Goal: Information Seeking & Learning: Learn about a topic

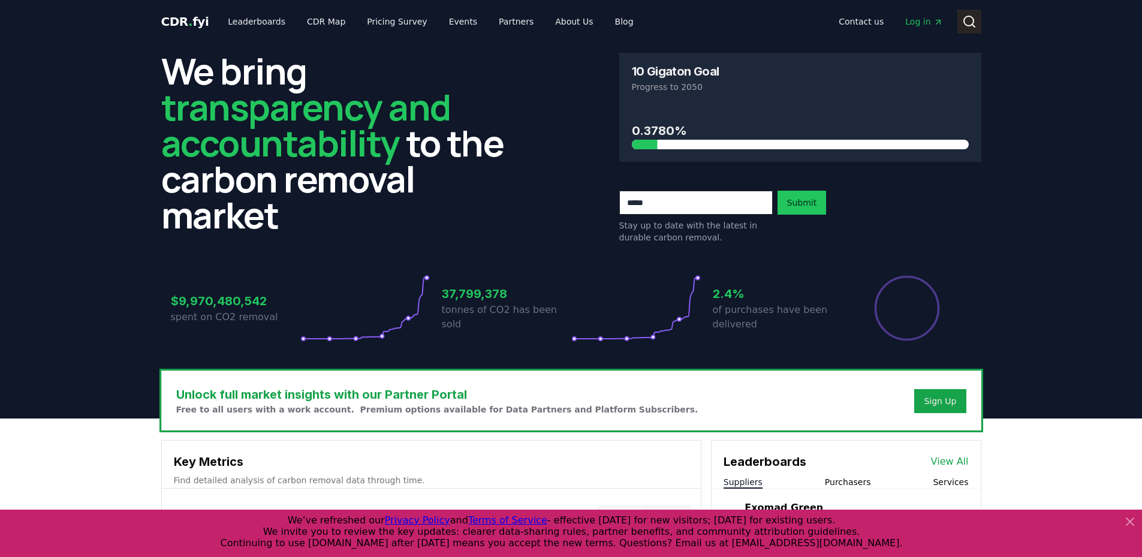
click at [959, 20] on button "Search" at bounding box center [970, 22] width 24 height 24
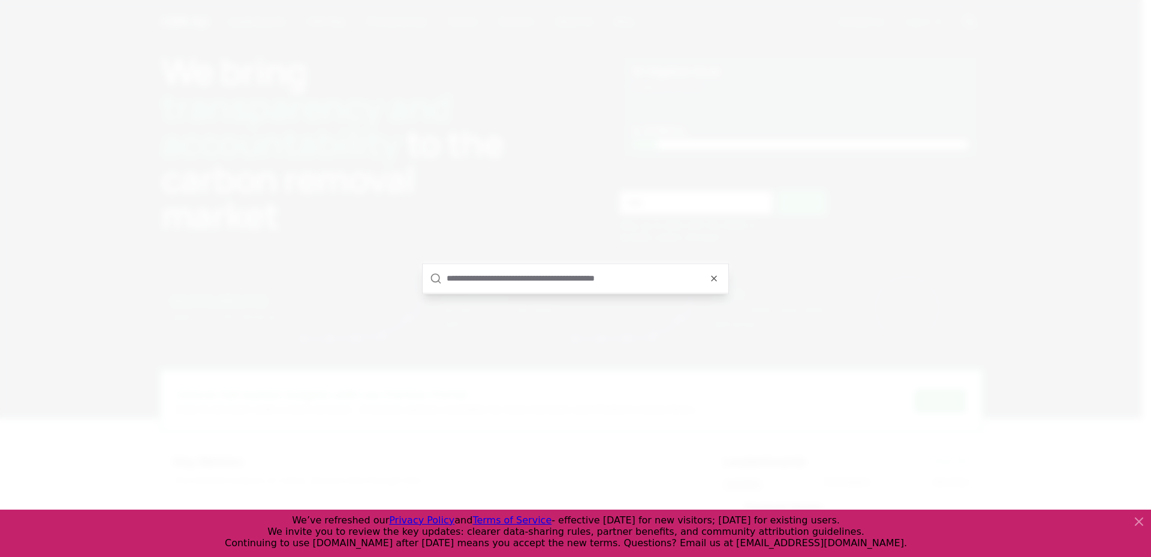
click at [549, 280] on input "text" at bounding box center [584, 278] width 275 height 29
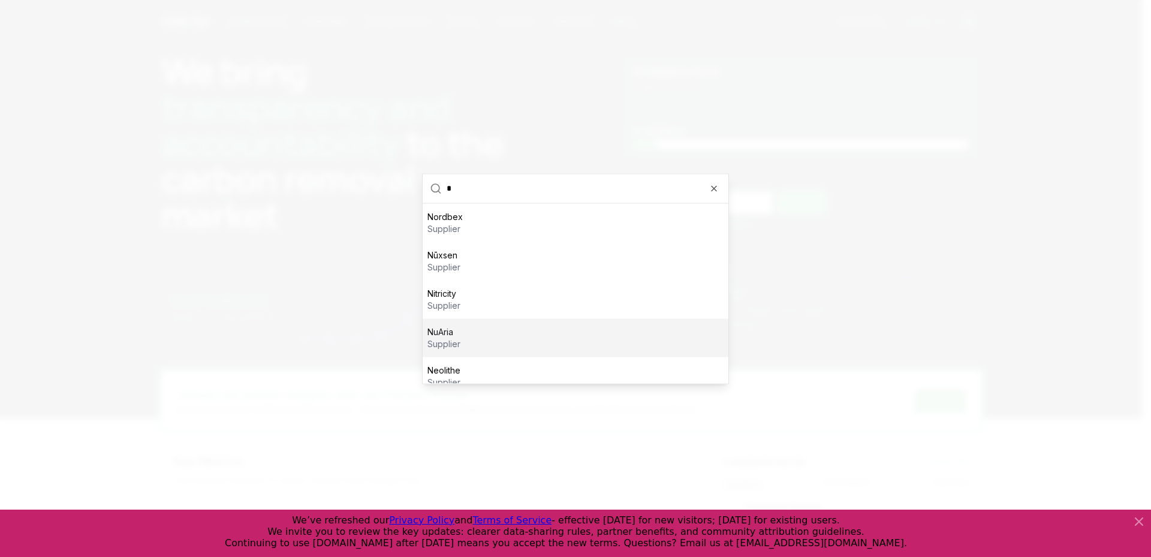
type input "*"
click at [940, 293] on div at bounding box center [575, 278] width 1151 height 557
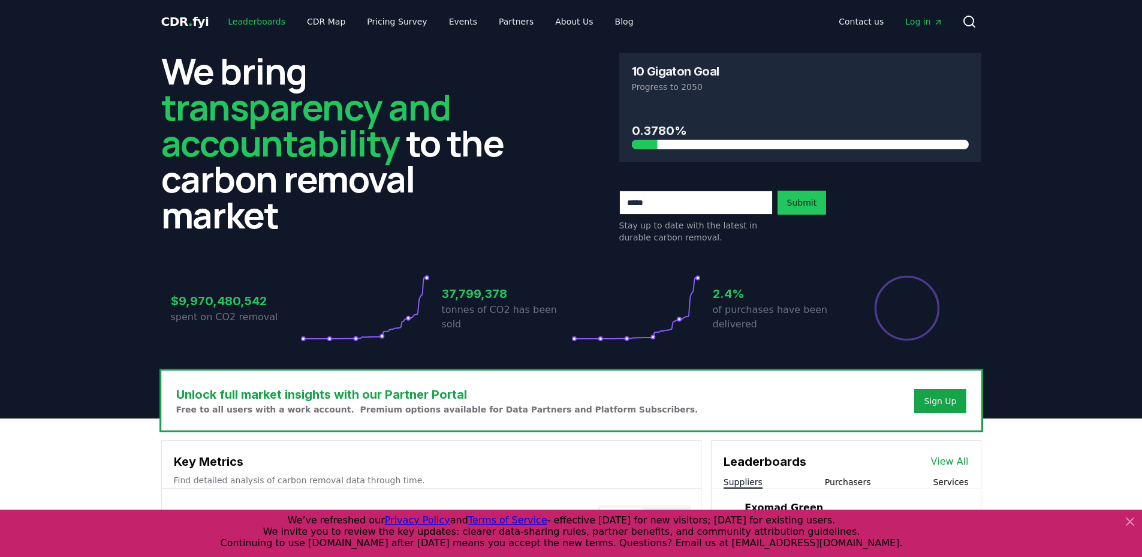
click at [263, 19] on link "Leaderboards" at bounding box center [256, 22] width 77 height 22
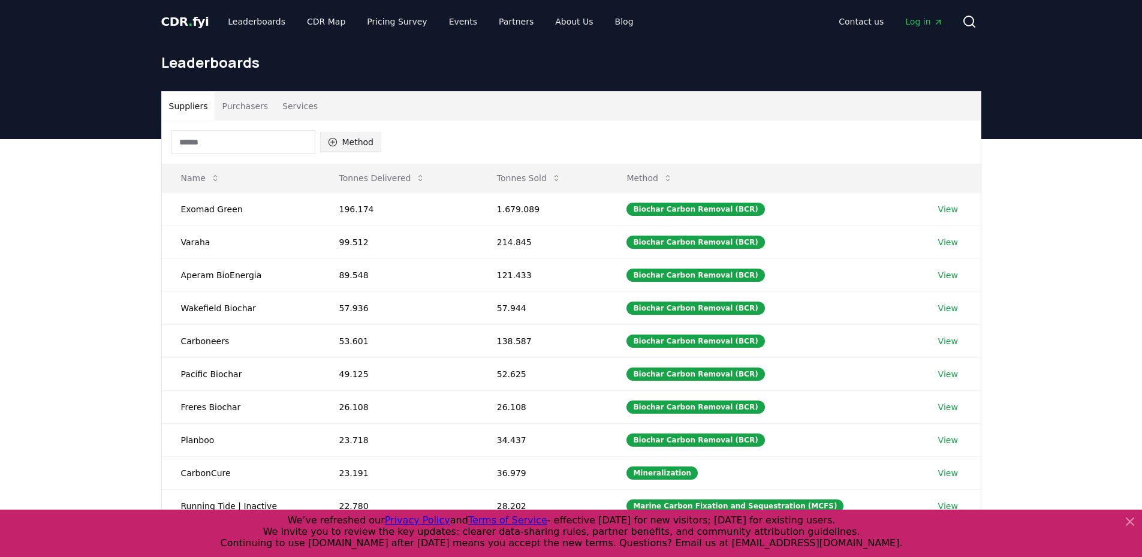
click at [347, 140] on button "Method" at bounding box center [351, 142] width 62 height 19
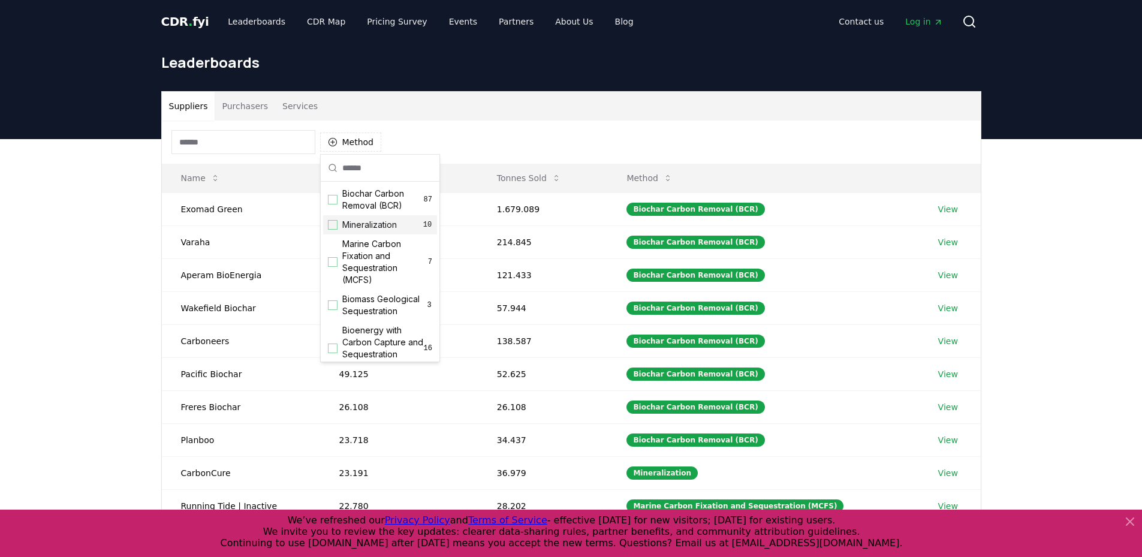
click at [373, 224] on span "Mineralization" at bounding box center [369, 225] width 55 height 12
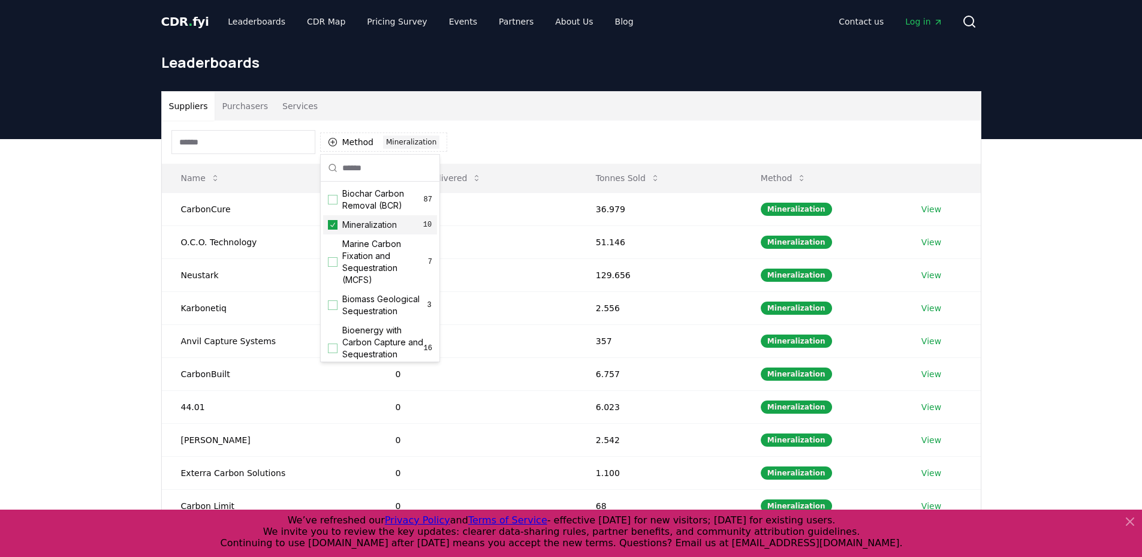
click at [1027, 209] on div "Suppliers Purchasers Services Method 1 Mineralization Name Tonnes Delivered Ton…" at bounding box center [571, 379] width 1142 height 480
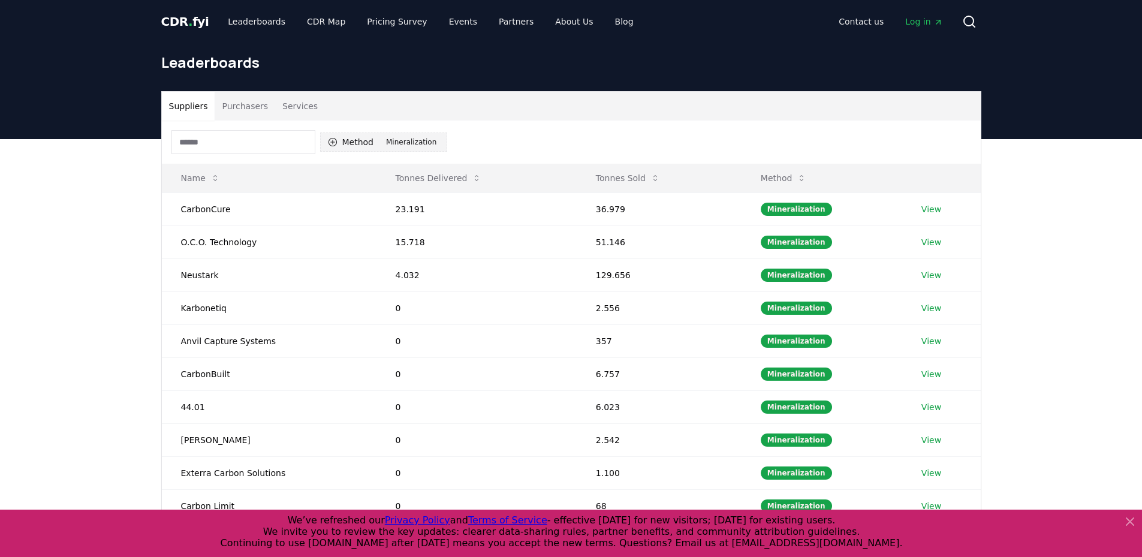
click at [367, 136] on button "Method 1 Mineralization" at bounding box center [384, 142] width 128 height 19
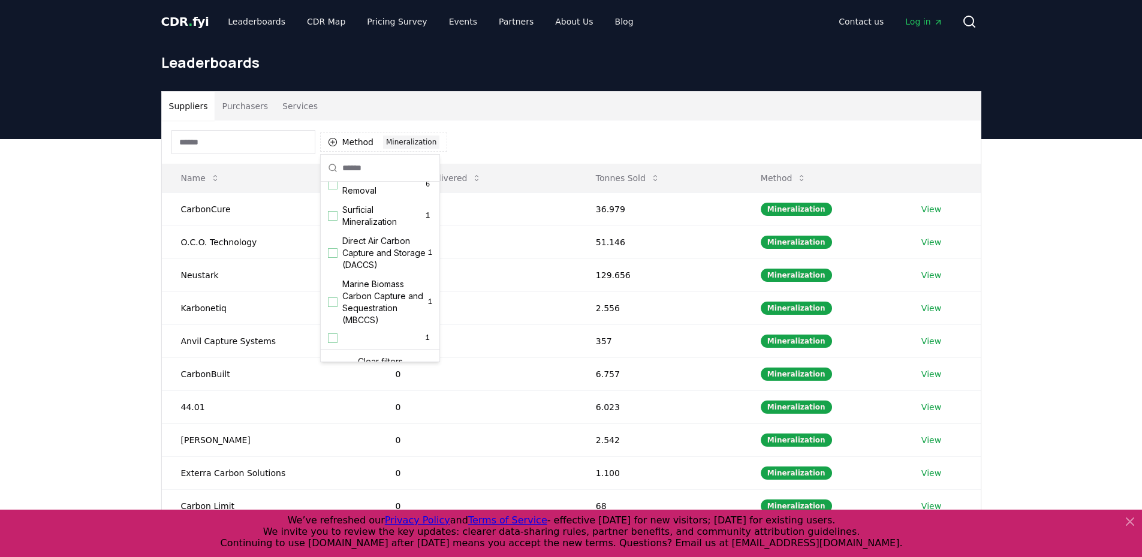
scroll to position [411, 0]
click at [383, 213] on span "Surficial Mineralization" at bounding box center [382, 204] width 81 height 24
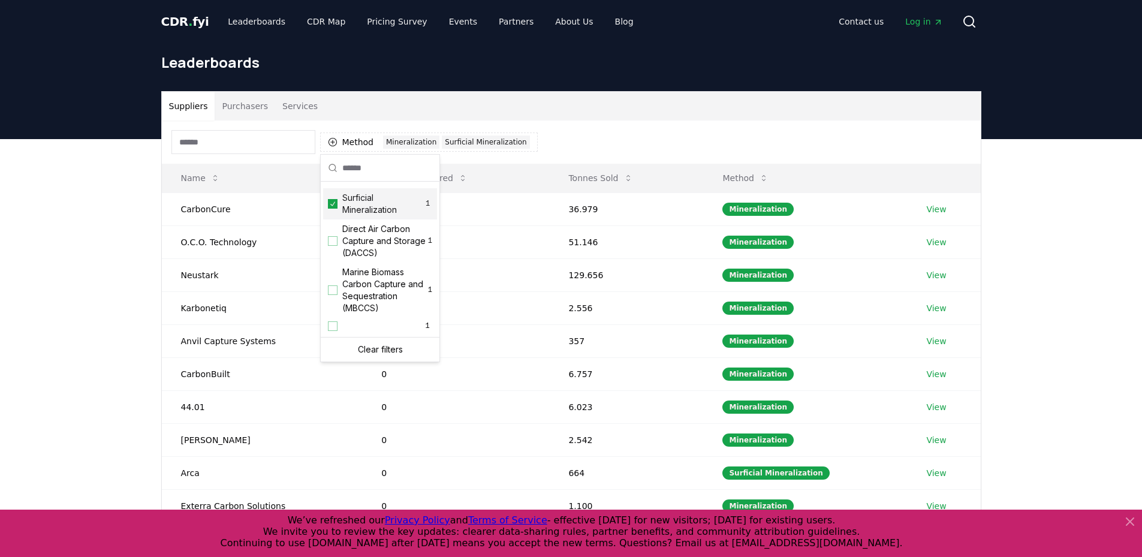
click at [383, 213] on span "Surficial Mineralization" at bounding box center [382, 204] width 81 height 24
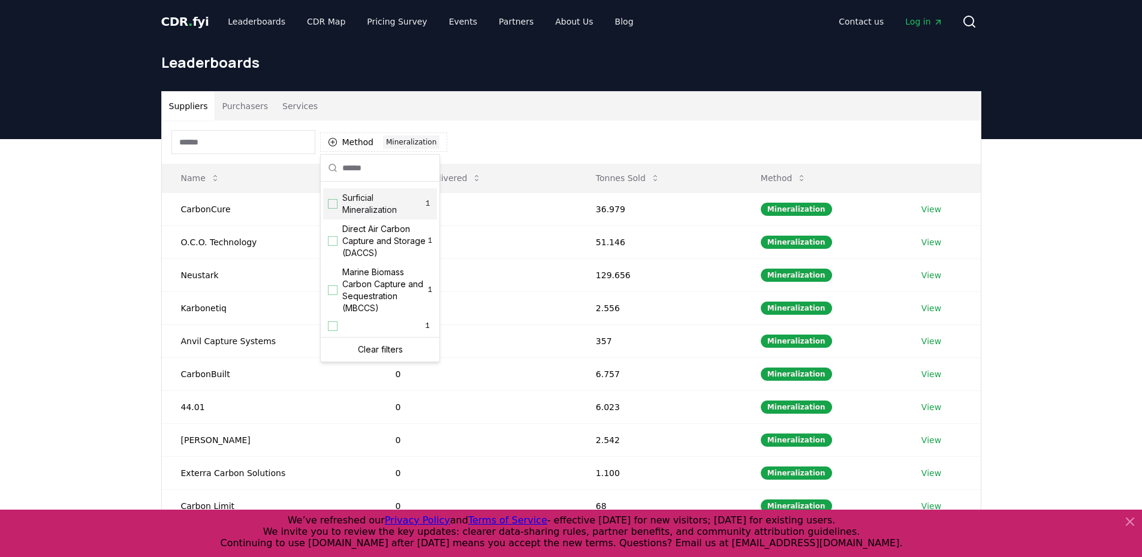
click at [383, 213] on span "Surficial Mineralization" at bounding box center [382, 204] width 81 height 24
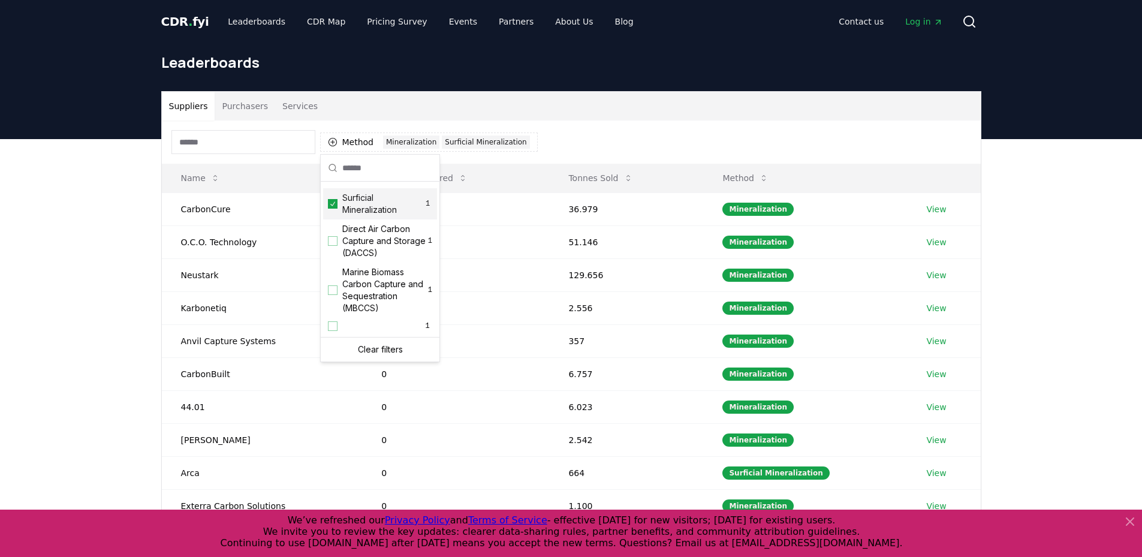
click at [383, 213] on span "Surficial Mineralization" at bounding box center [382, 204] width 81 height 24
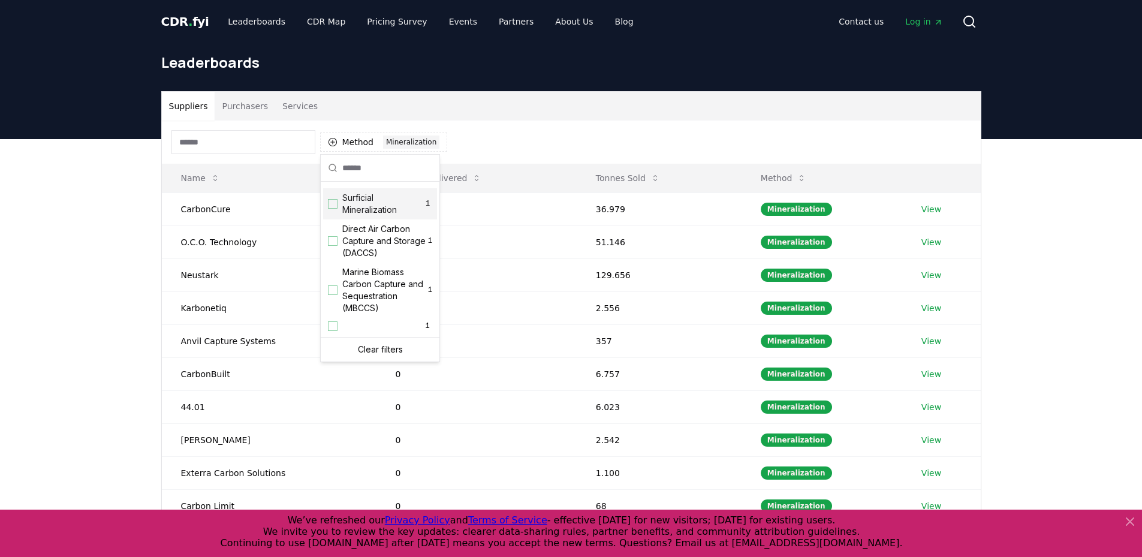
click at [383, 213] on span "Surficial Mineralization" at bounding box center [382, 204] width 81 height 24
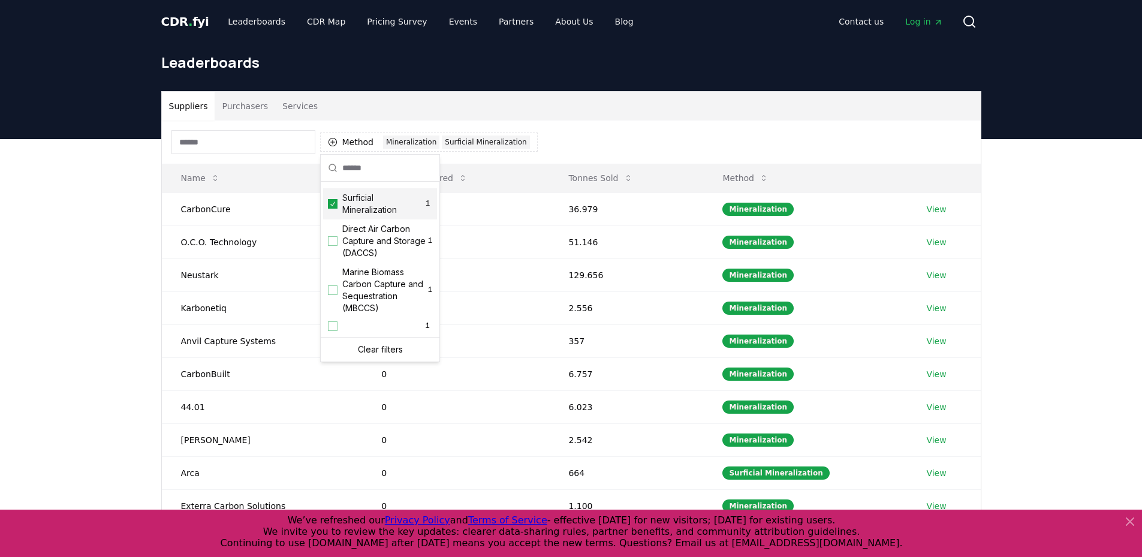
click at [383, 213] on span "Surficial Mineralization" at bounding box center [382, 204] width 81 height 24
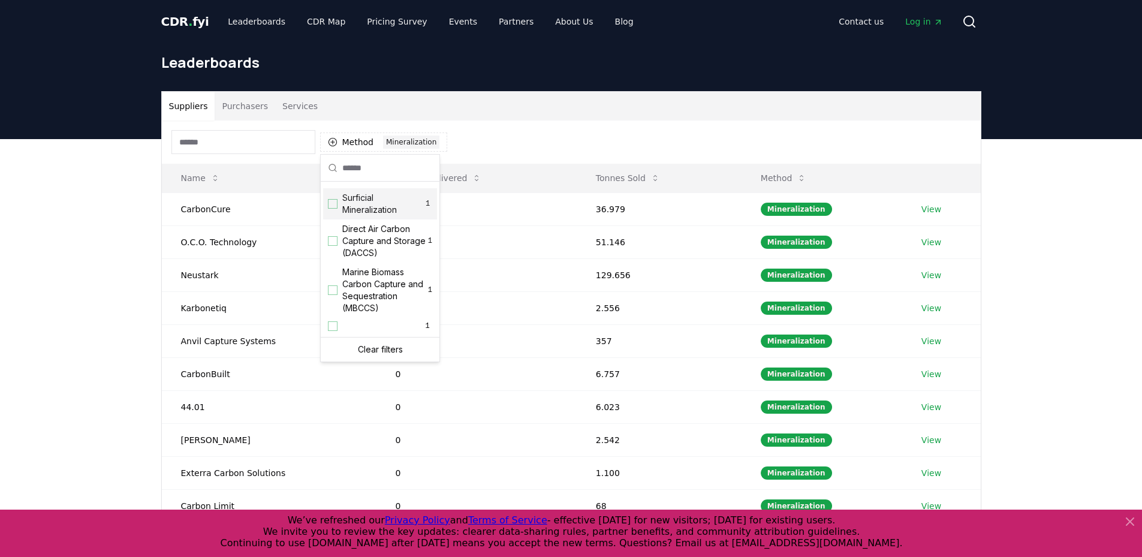
click at [383, 213] on span "Surficial Mineralization" at bounding box center [382, 204] width 81 height 24
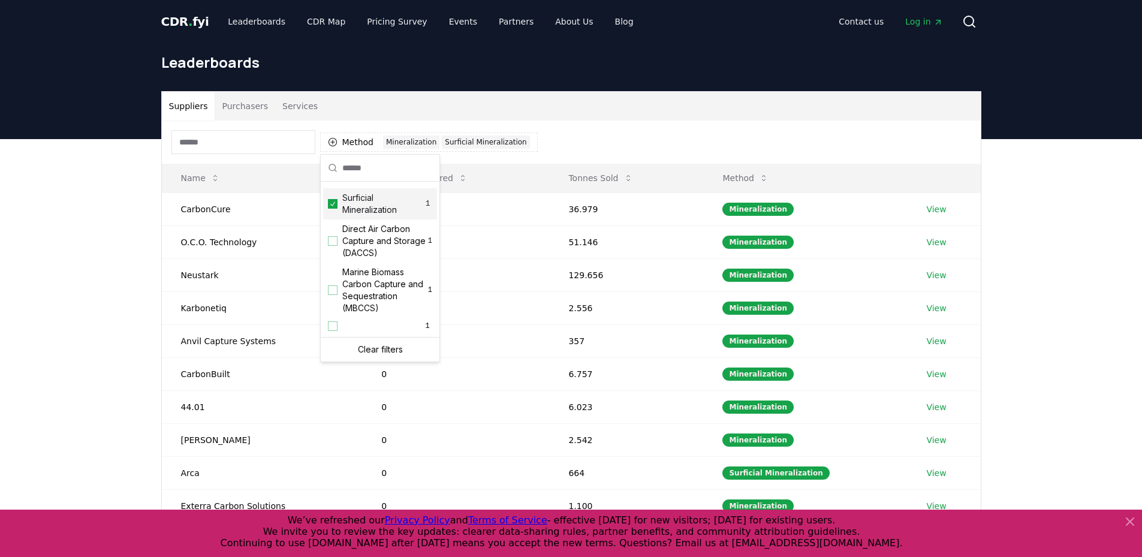
click at [383, 213] on span "Surficial Mineralization" at bounding box center [382, 204] width 81 height 24
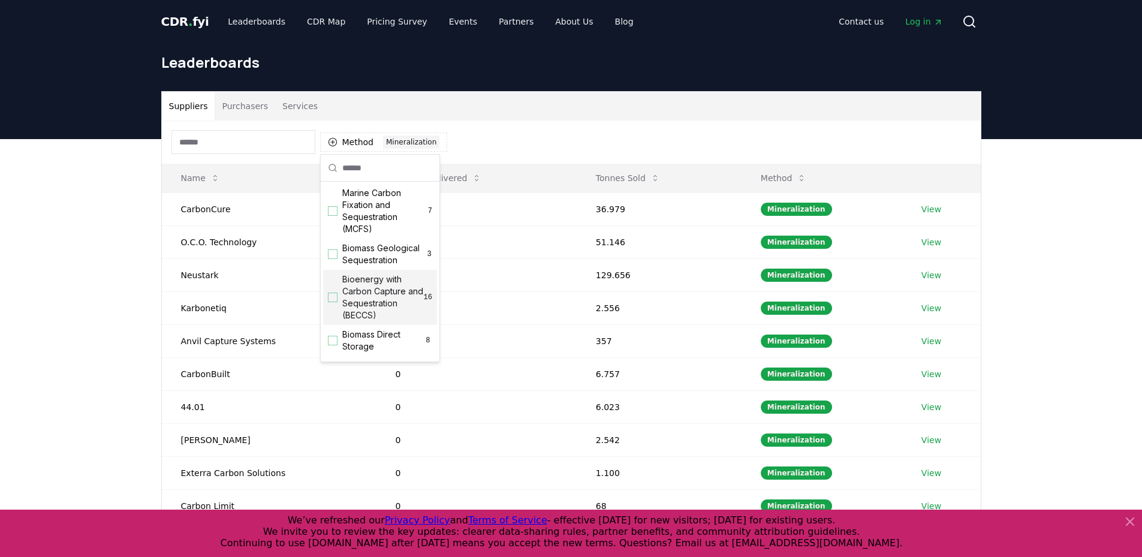
scroll to position [0, 0]
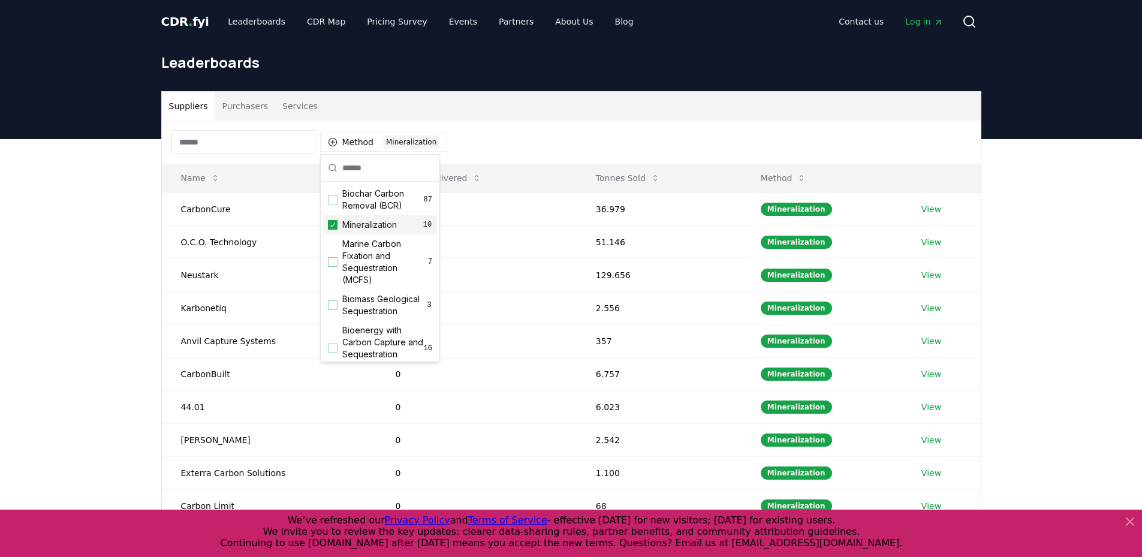
click at [367, 227] on span "Mineralization" at bounding box center [369, 225] width 55 height 12
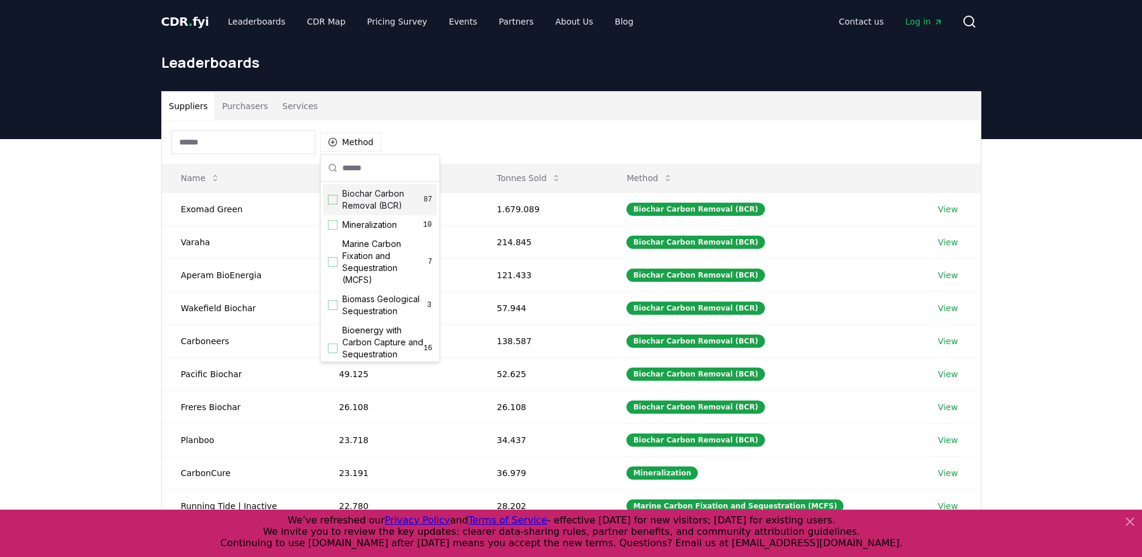
click at [337, 206] on div "Biochar Carbon Removal (BCR) 87" at bounding box center [380, 199] width 114 height 31
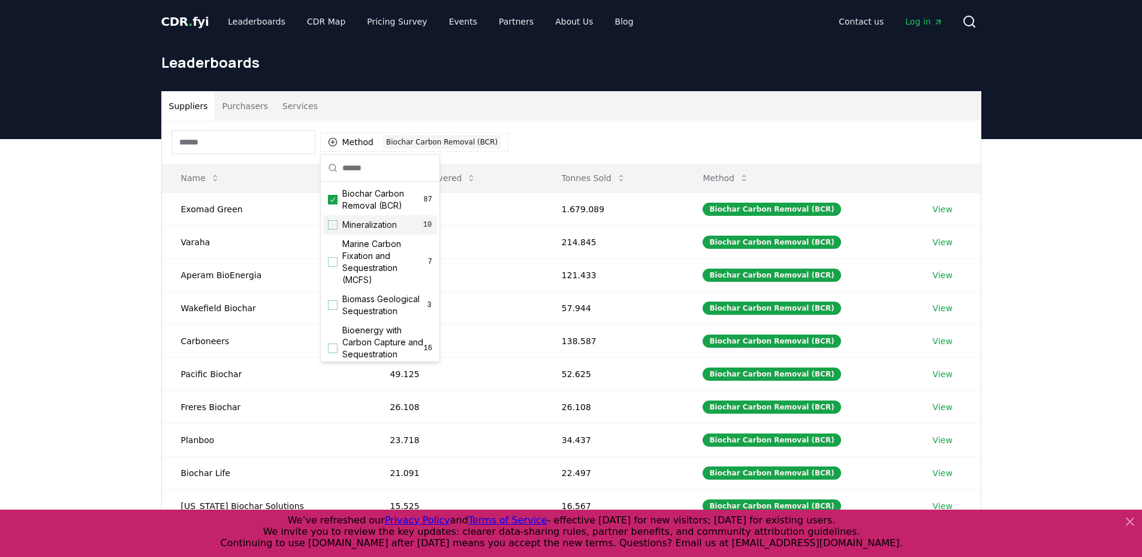
click at [334, 222] on div "Suggestions" at bounding box center [333, 225] width 10 height 10
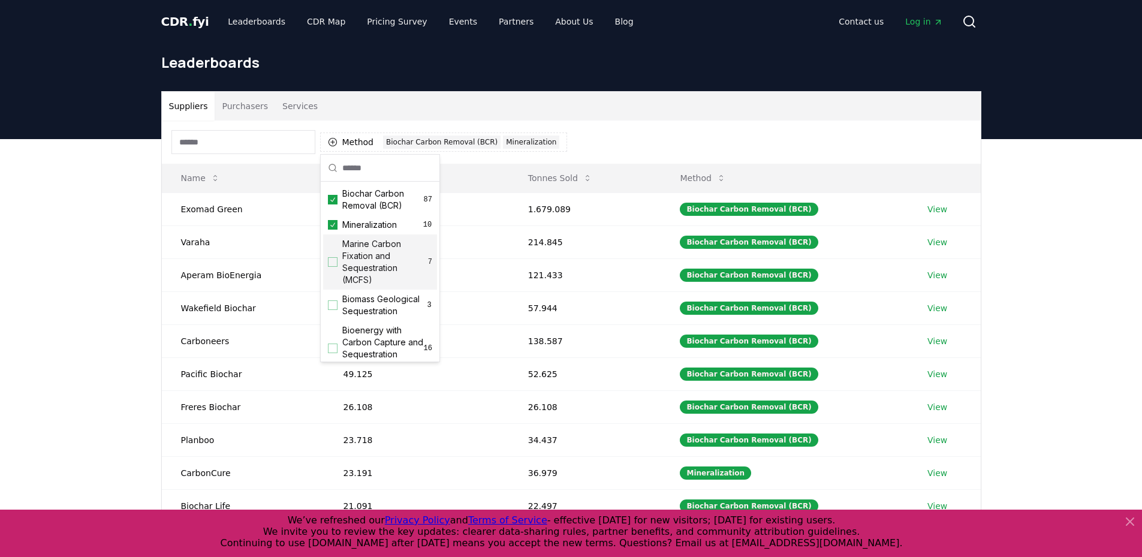
click at [338, 267] on div "Marine Carbon Fixation and Sequestration (MCFS) 7" at bounding box center [380, 261] width 114 height 55
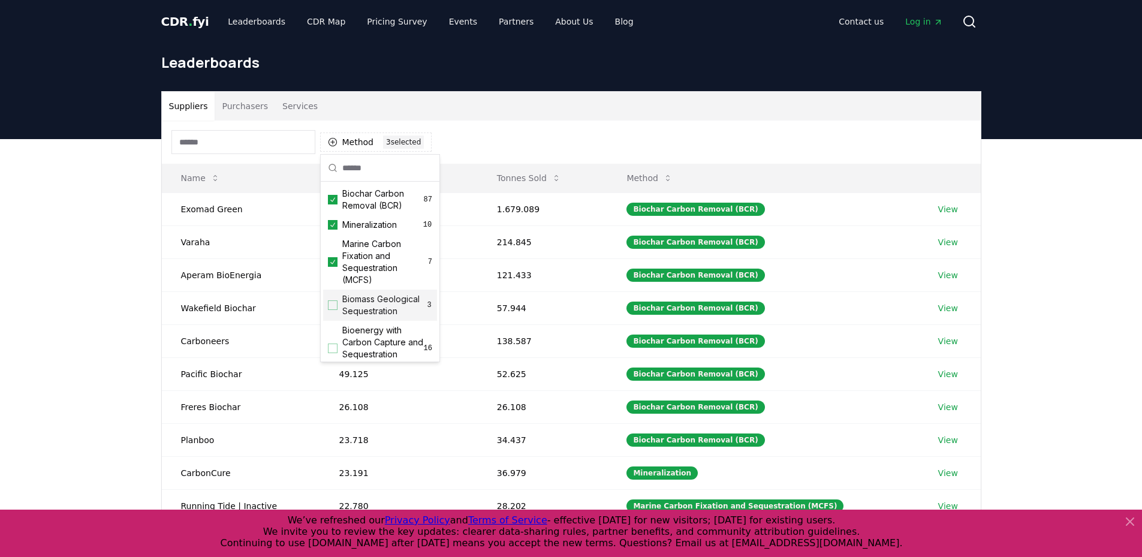
click at [338, 302] on div "Biomass Geological Sequestration 3" at bounding box center [380, 305] width 114 height 31
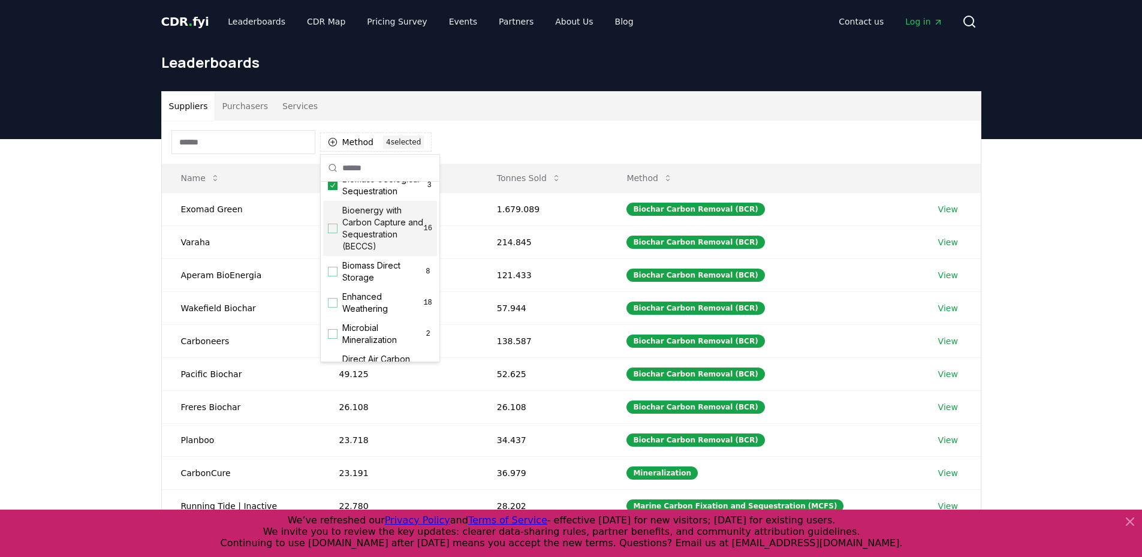
click at [340, 231] on div "Bioenergy with Carbon Capture and Sequestration (BECCS) 16" at bounding box center [380, 228] width 114 height 55
click at [340, 282] on div "Biomass Direct Storage 8" at bounding box center [380, 271] width 114 height 31
click at [360, 312] on span "Enhanced Weathering" at bounding box center [382, 303] width 81 height 24
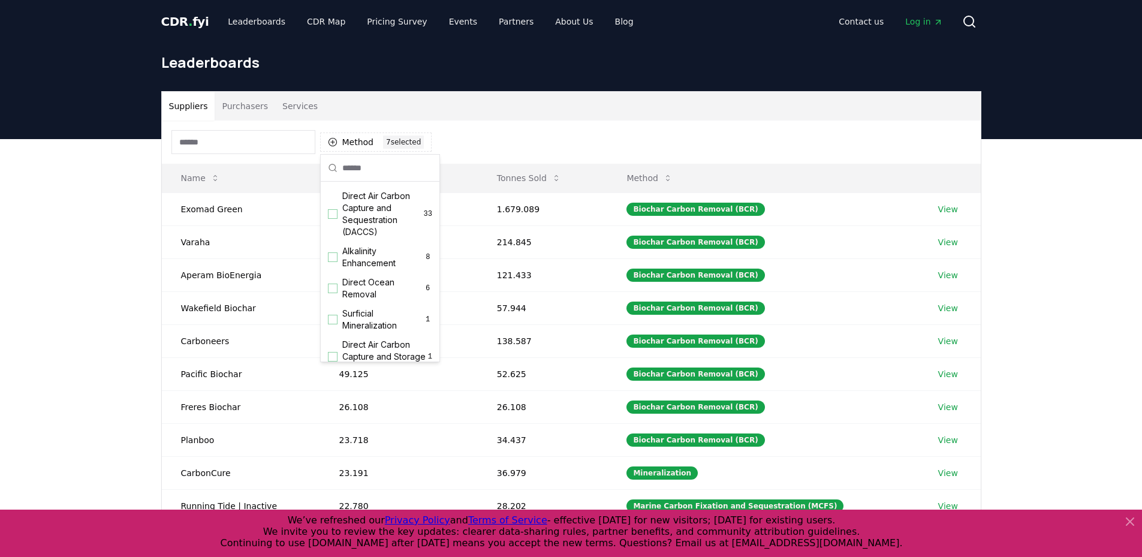
scroll to position [300, 0]
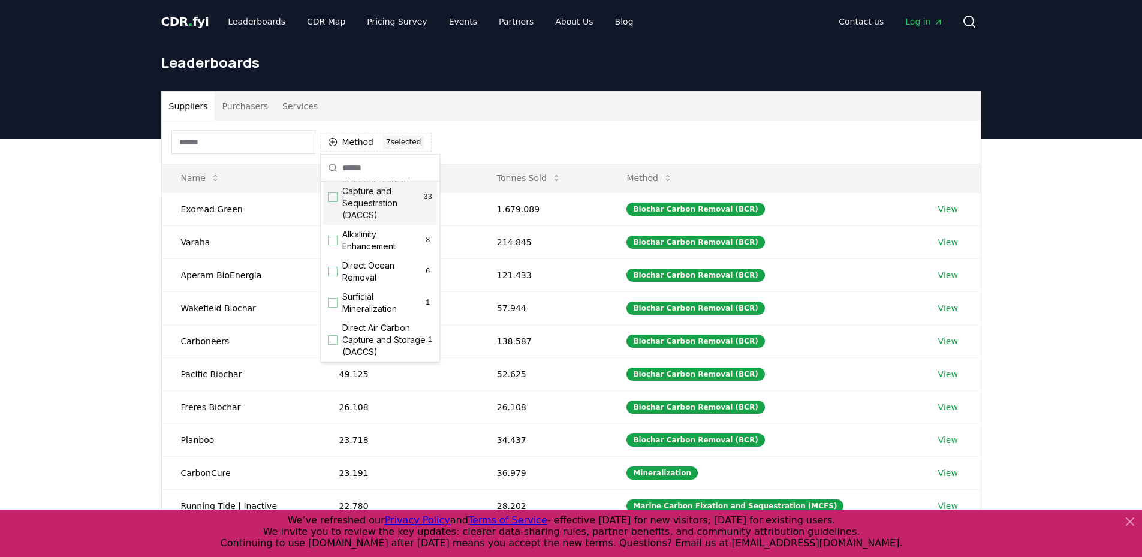
click at [360, 207] on span "Direct Air Carbon Capture and Sequestration (DACCS)" at bounding box center [383, 197] width 82 height 48
click at [361, 252] on span "Alkalinity Enhancement" at bounding box center [383, 240] width 82 height 24
drag, startPoint x: 359, startPoint y: 286, endPoint x: 359, endPoint y: 296, distance: 10.2
click at [359, 284] on span "Direct Ocean Removal" at bounding box center [382, 272] width 81 height 24
click at [362, 306] on span "Surficial Mineralization" at bounding box center [382, 303] width 81 height 24
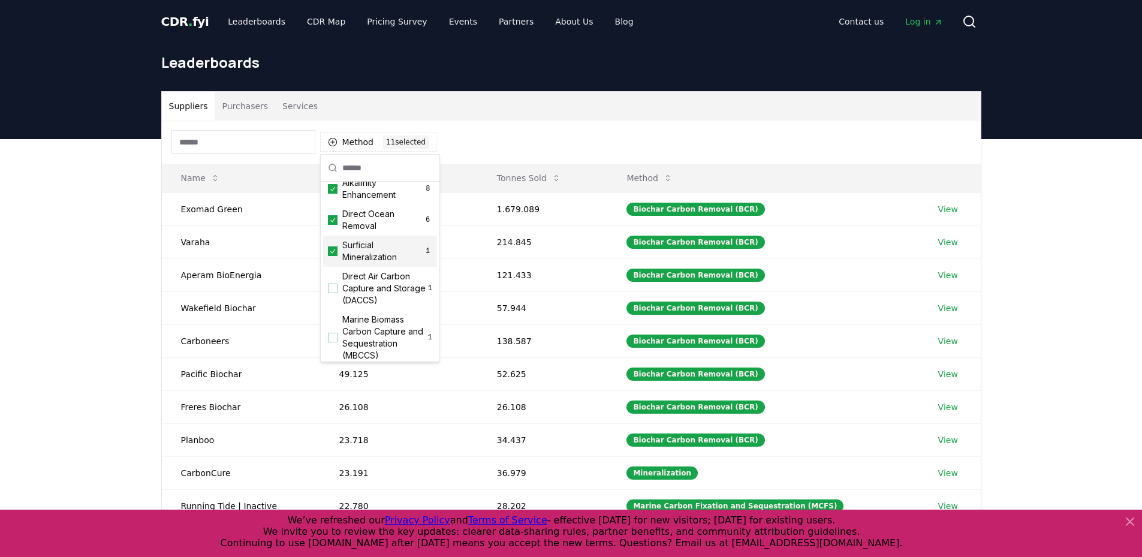
scroll to position [411, 0]
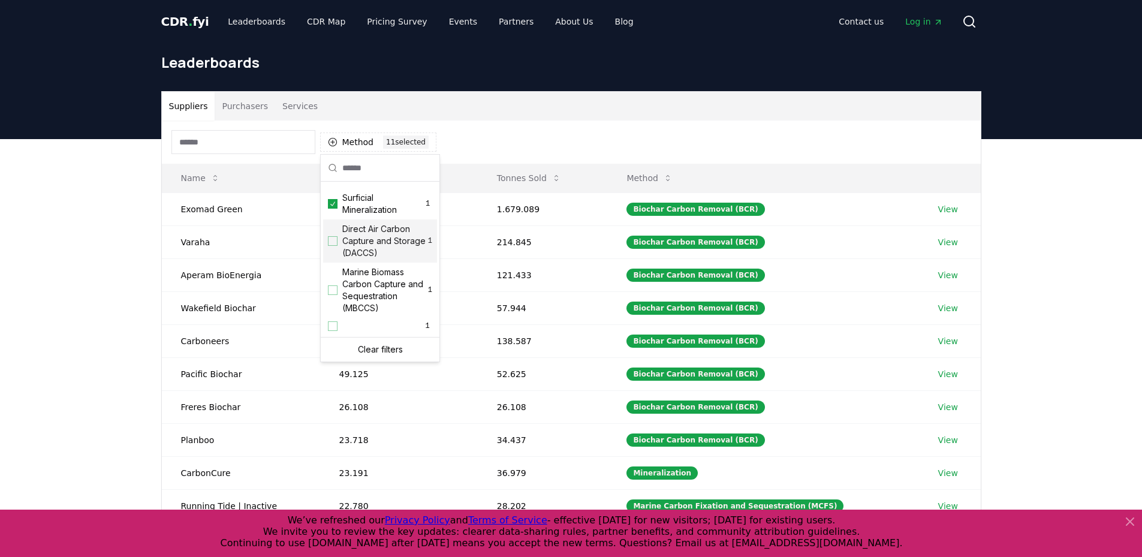
click at [357, 229] on span "Direct Air Carbon Capture and Storage (DACCS)" at bounding box center [385, 241] width 86 height 36
click at [354, 289] on span "Marine Biomass Carbon Capture and Sequestration (MBCCS)" at bounding box center [385, 290] width 86 height 48
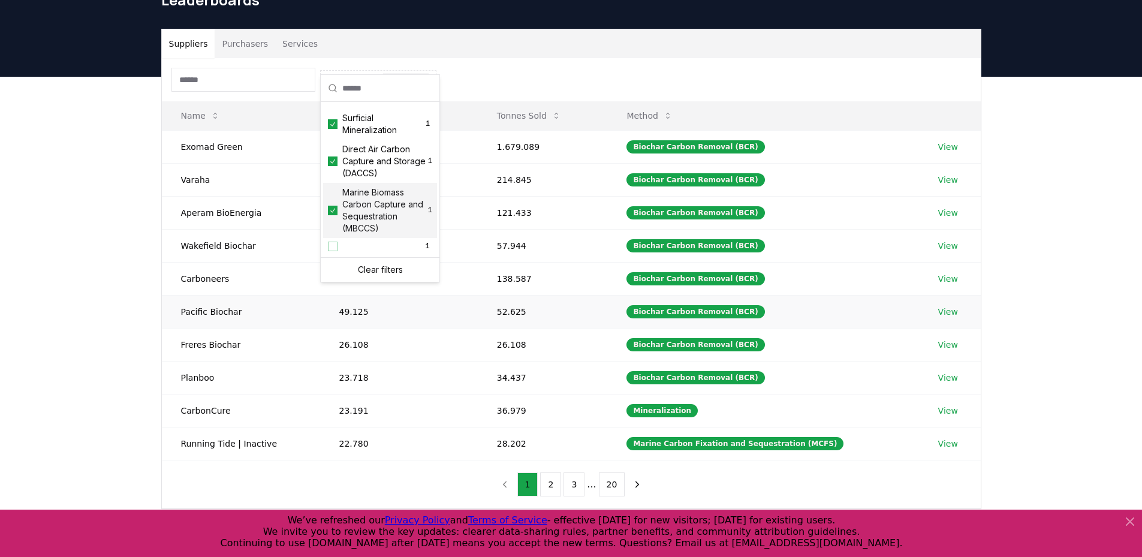
scroll to position [120, 0]
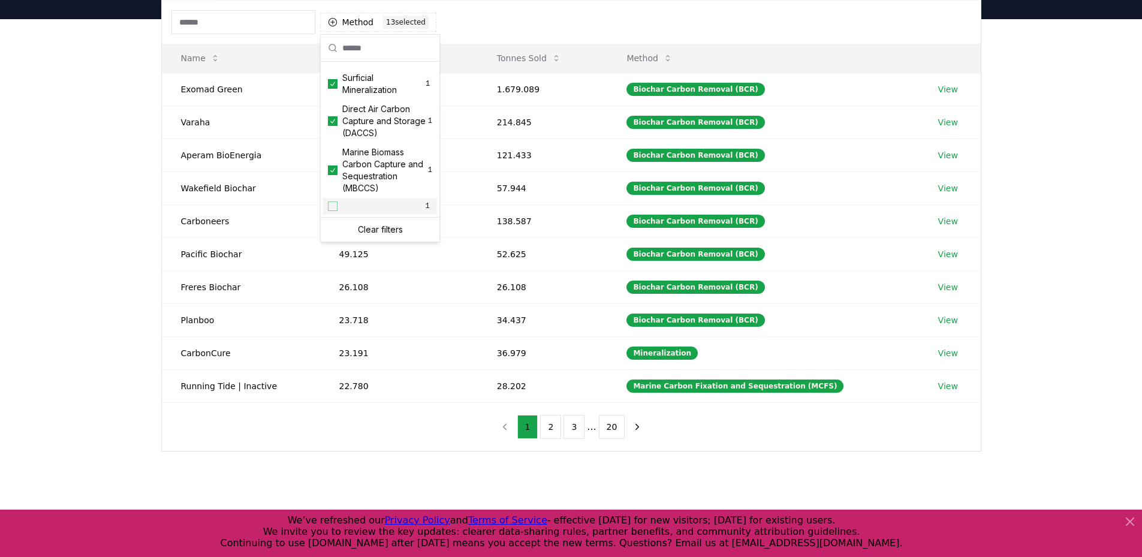
click at [349, 212] on div "1" at bounding box center [380, 206] width 114 height 17
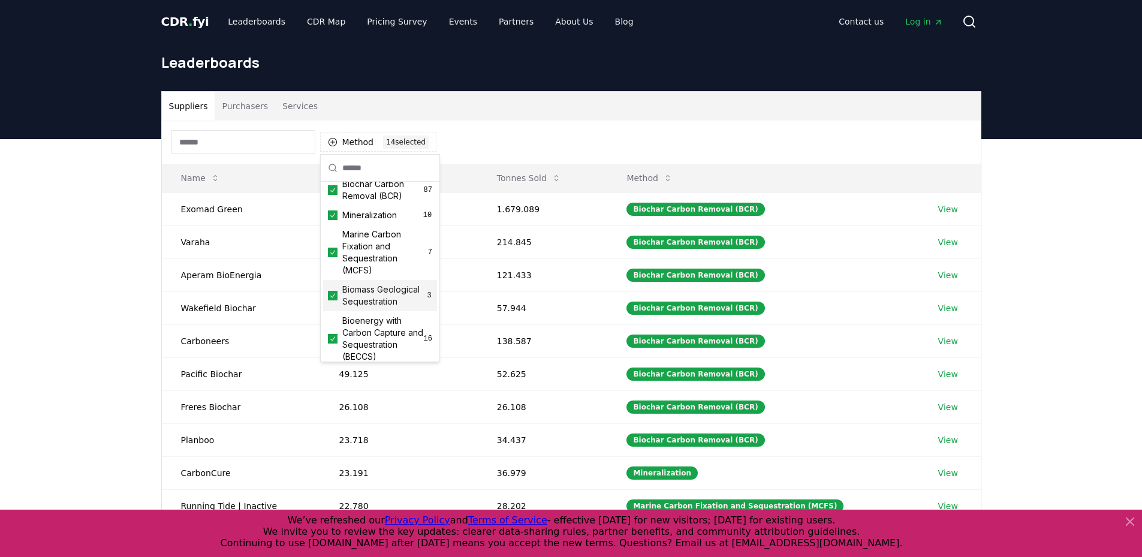
scroll to position [0, 0]
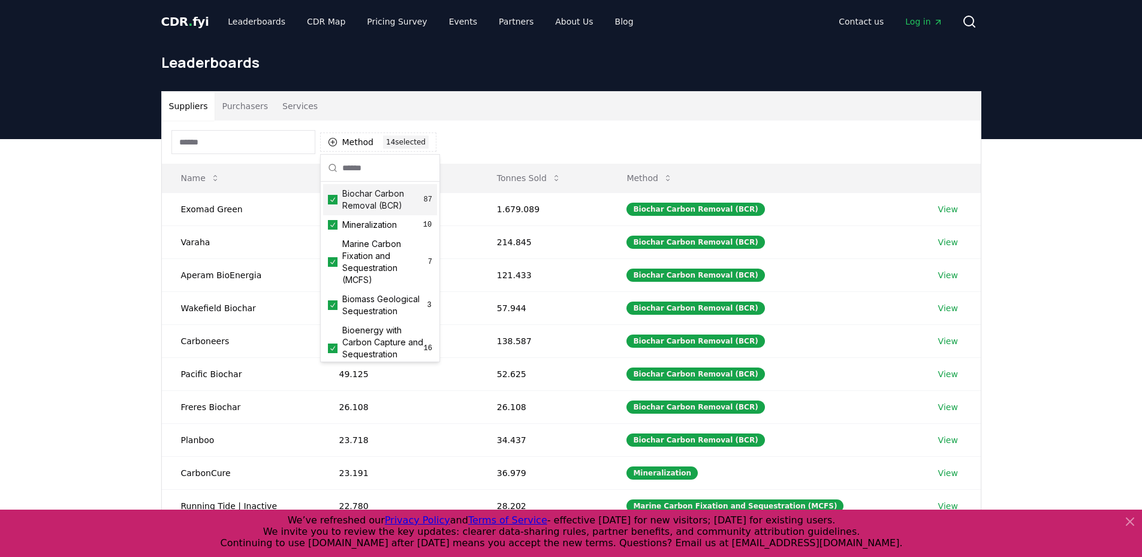
click at [369, 203] on span "Biochar Carbon Removal (BCR)" at bounding box center [383, 200] width 82 height 24
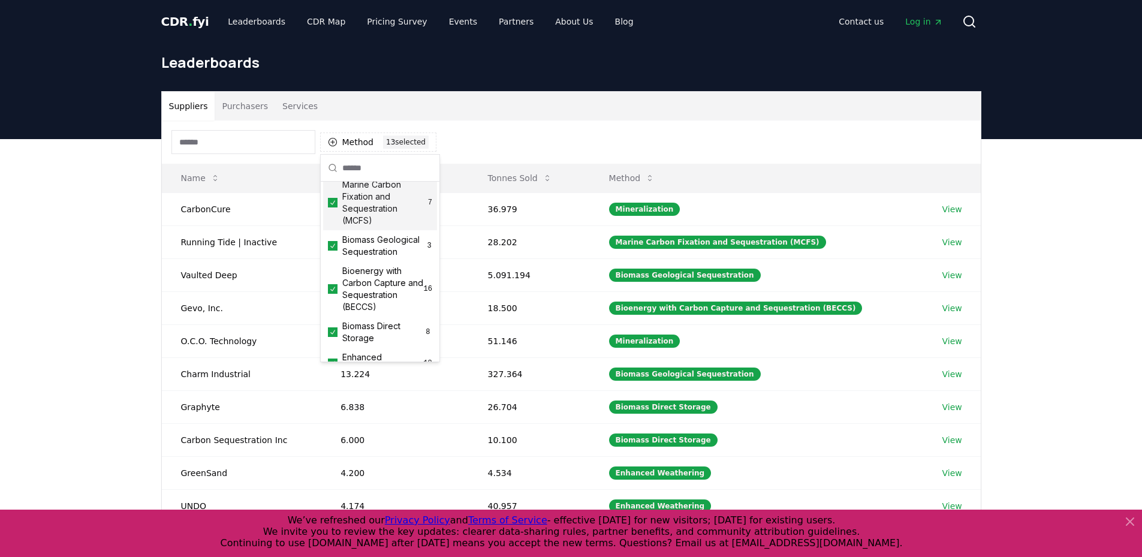
scroll to position [60, 0]
click at [378, 297] on span "Bioenergy with Carbon Capture and Sequestration (BECCS)" at bounding box center [383, 288] width 82 height 48
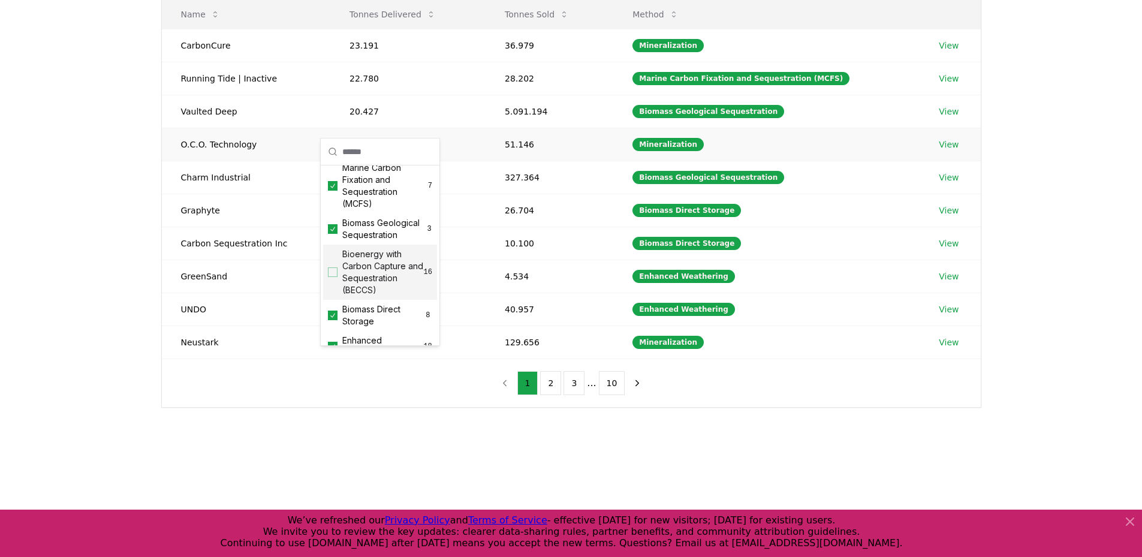
scroll to position [0, 0]
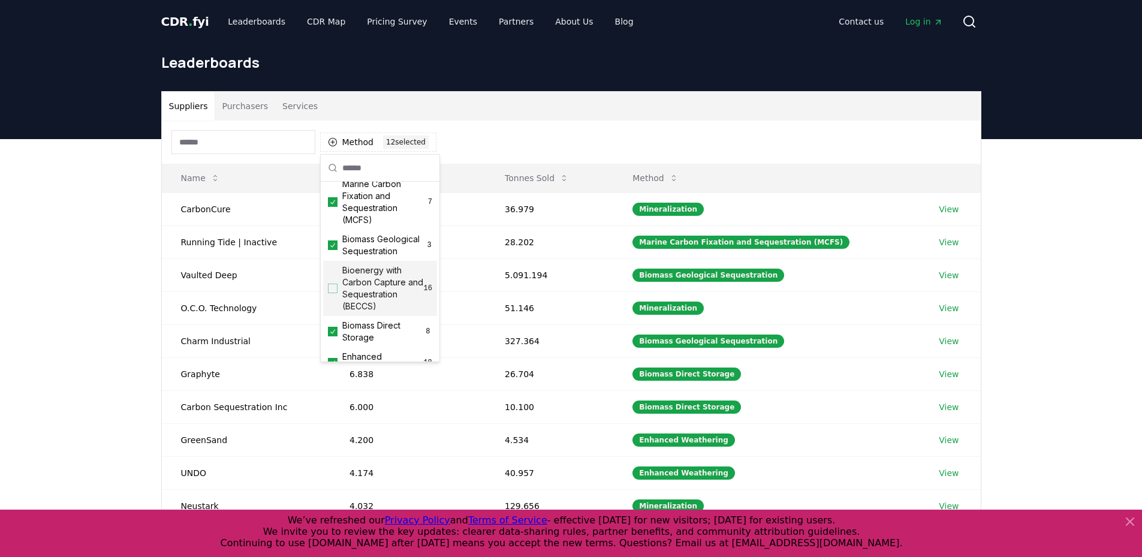
click at [89, 239] on div "Suppliers Purchasers Services Method 12 12 selected Name Tonnes Delivered Tonne…" at bounding box center [571, 379] width 1142 height 480
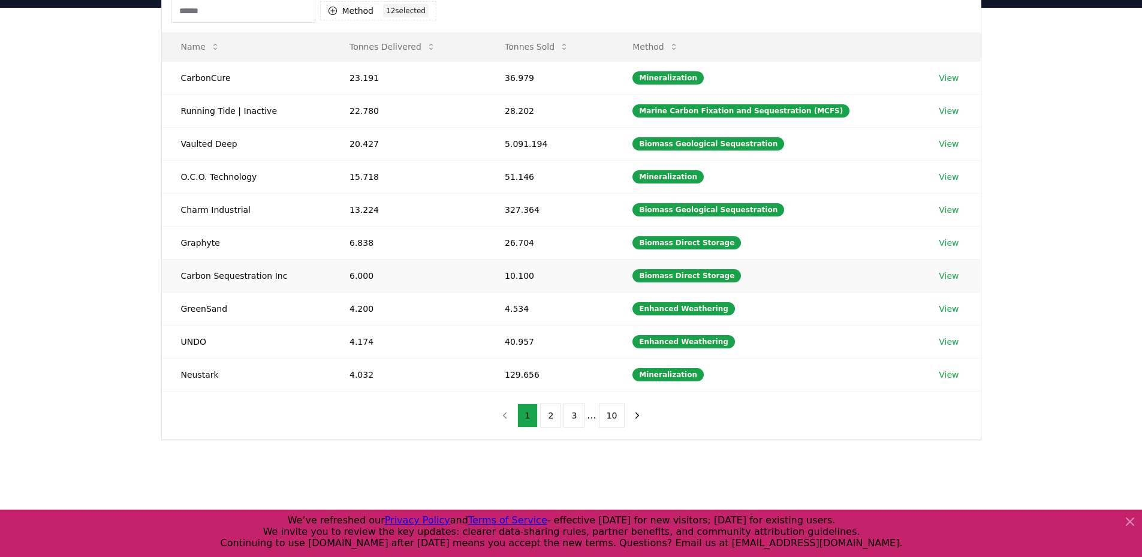
scroll to position [60, 0]
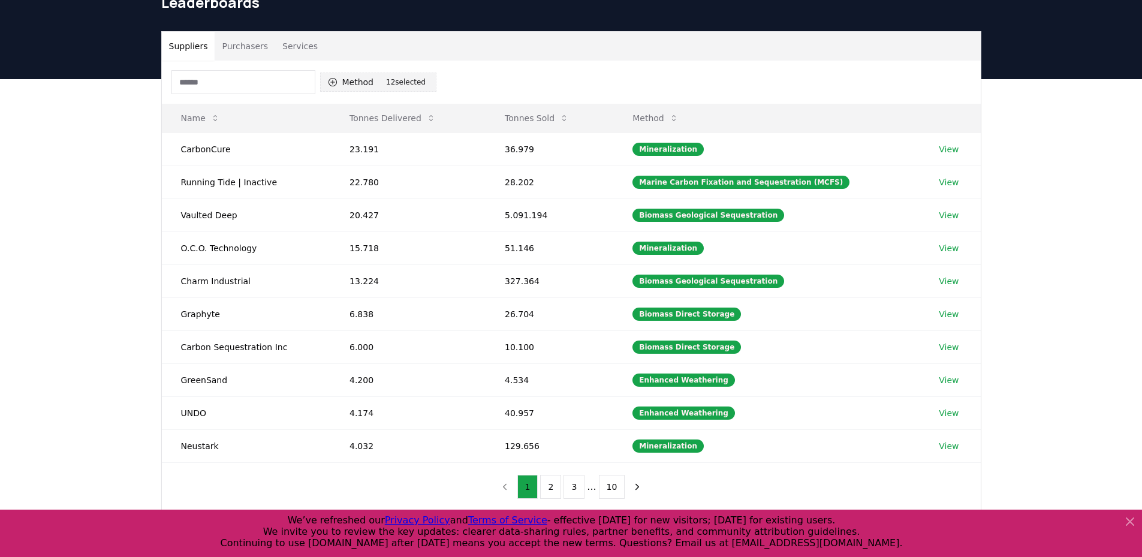
click at [357, 78] on button "Method 12 12 selected" at bounding box center [378, 82] width 116 height 19
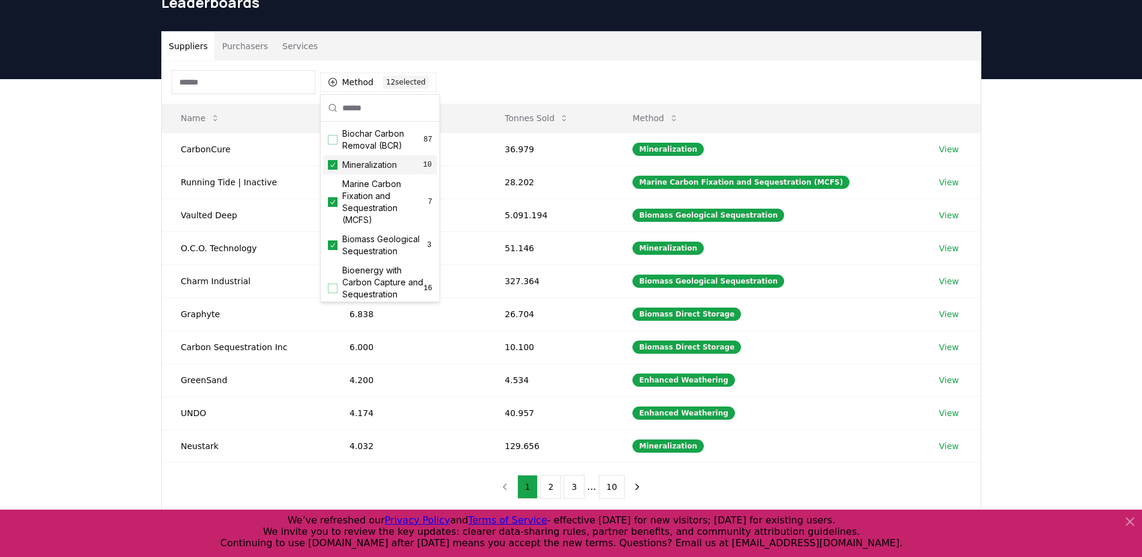
click at [358, 161] on span "Mineralization" at bounding box center [369, 165] width 55 height 12
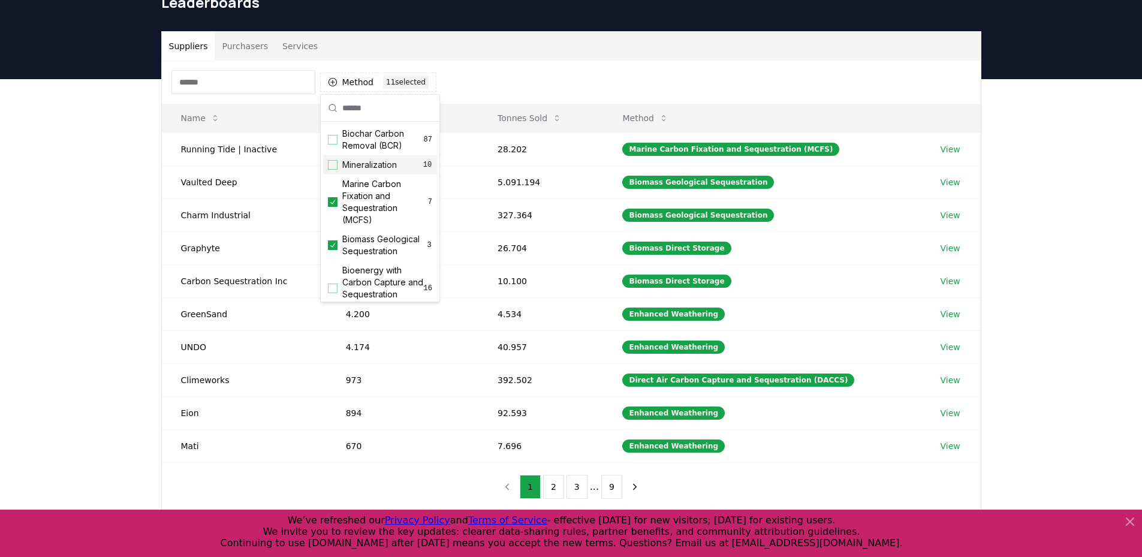
click at [359, 164] on span "Mineralization" at bounding box center [369, 165] width 55 height 12
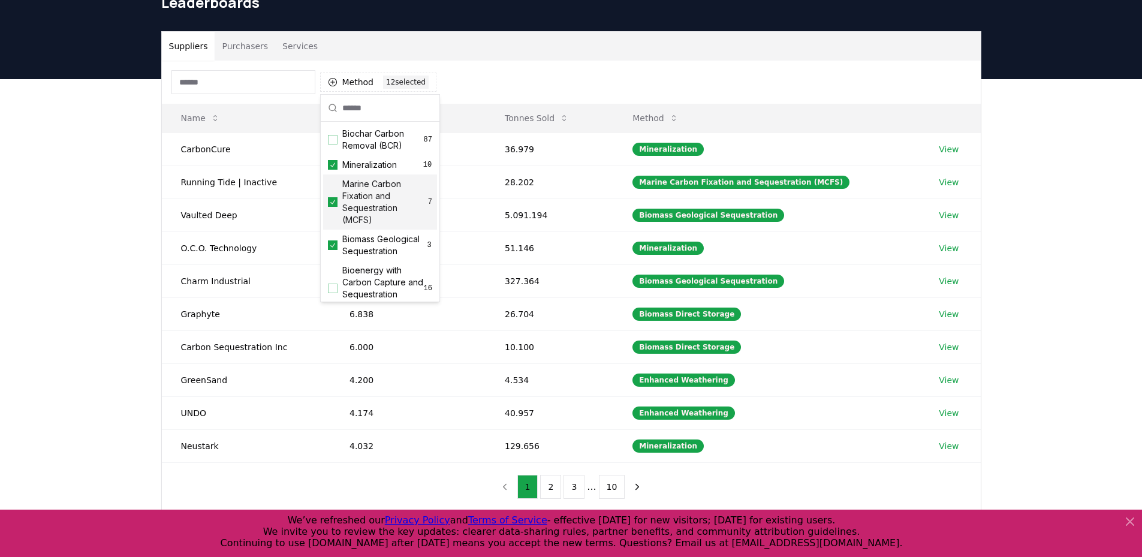
click at [360, 190] on span "Marine Carbon Fixation and Sequestration (MCFS)" at bounding box center [385, 202] width 86 height 48
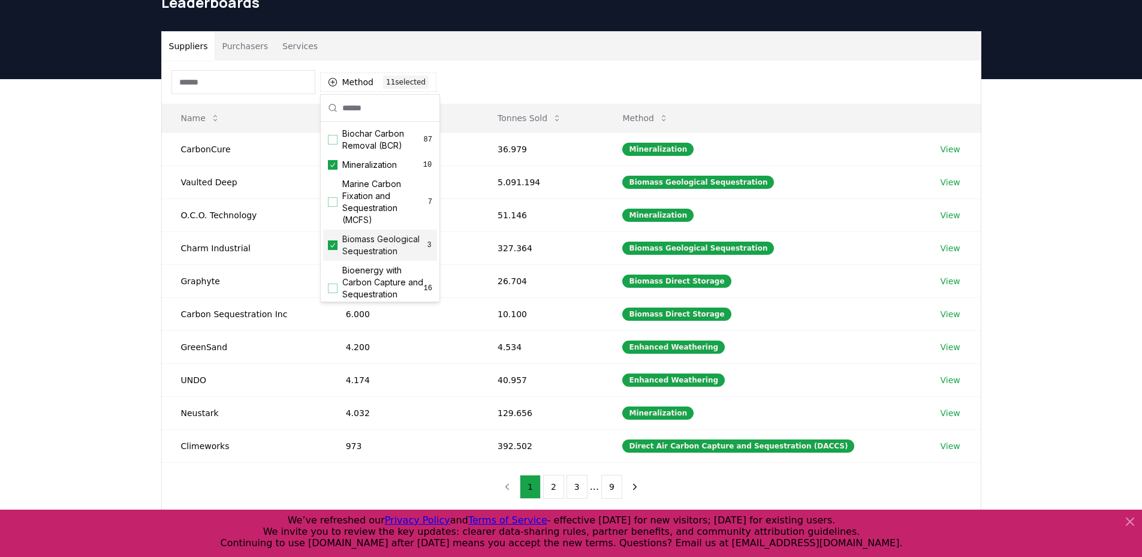
click at [365, 256] on span "Biomass Geological Sequestration" at bounding box center [384, 245] width 84 height 24
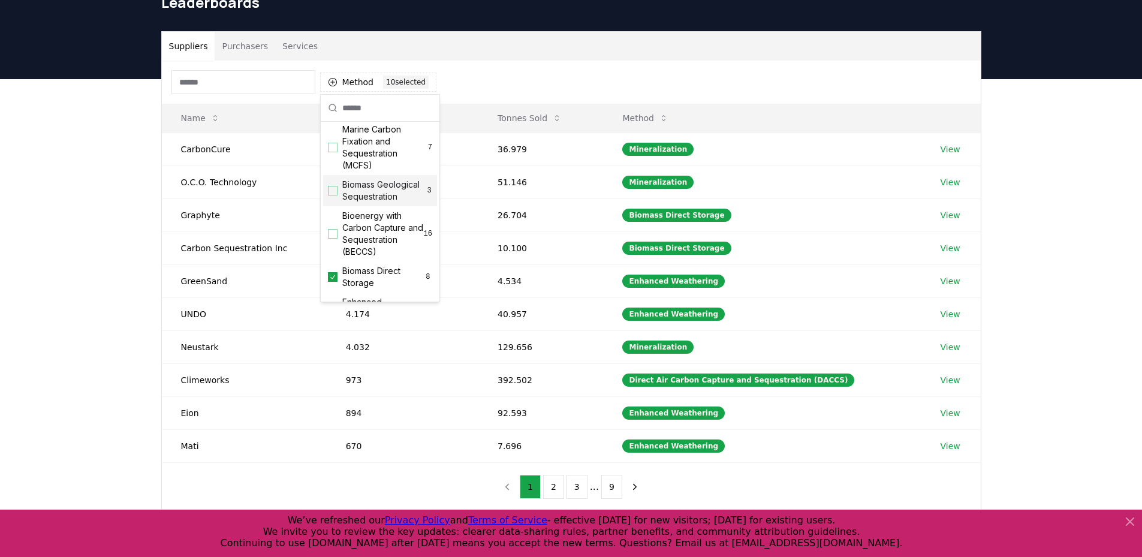
scroll to position [180, 0]
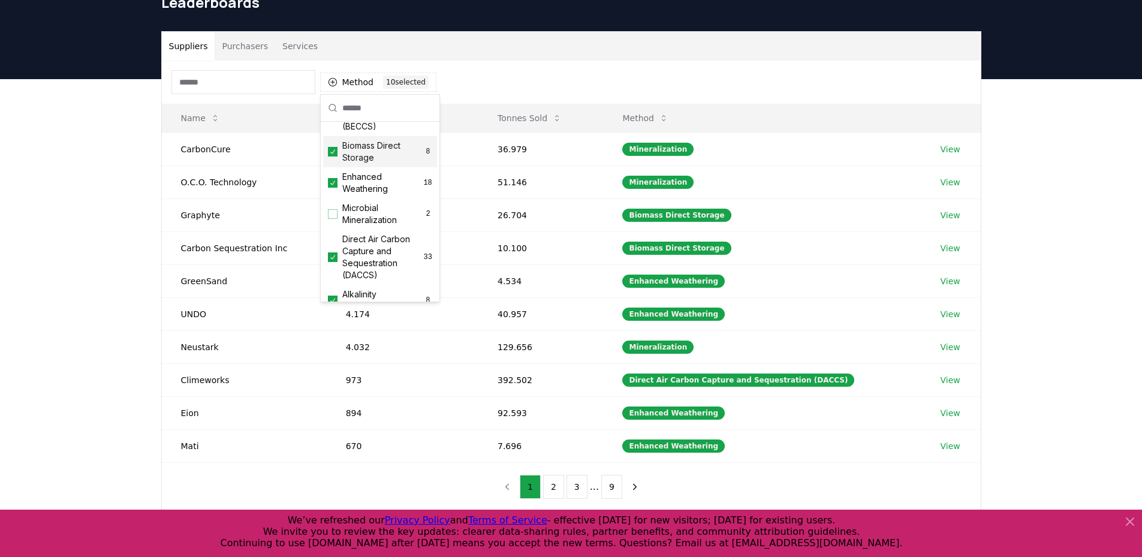
click at [374, 163] on span "Biomass Direct Storage" at bounding box center [383, 152] width 82 height 24
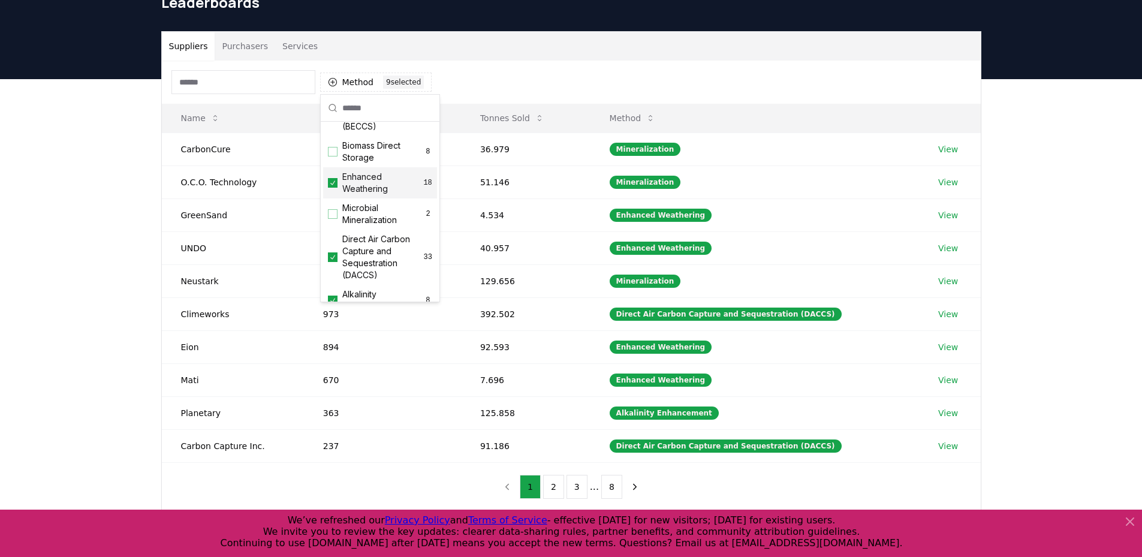
click at [374, 192] on span "Enhanced Weathering" at bounding box center [382, 183] width 81 height 24
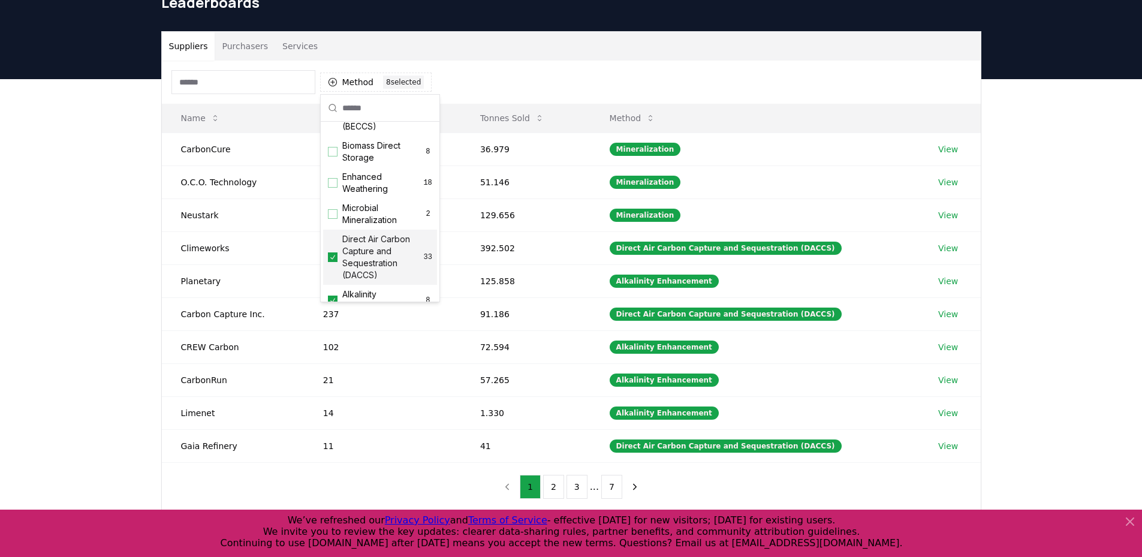
drag, startPoint x: 371, startPoint y: 270, endPoint x: 494, endPoint y: 226, distance: 130.5
click at [371, 269] on span "Direct Air Carbon Capture and Sequestration (DACCS)" at bounding box center [383, 257] width 82 height 48
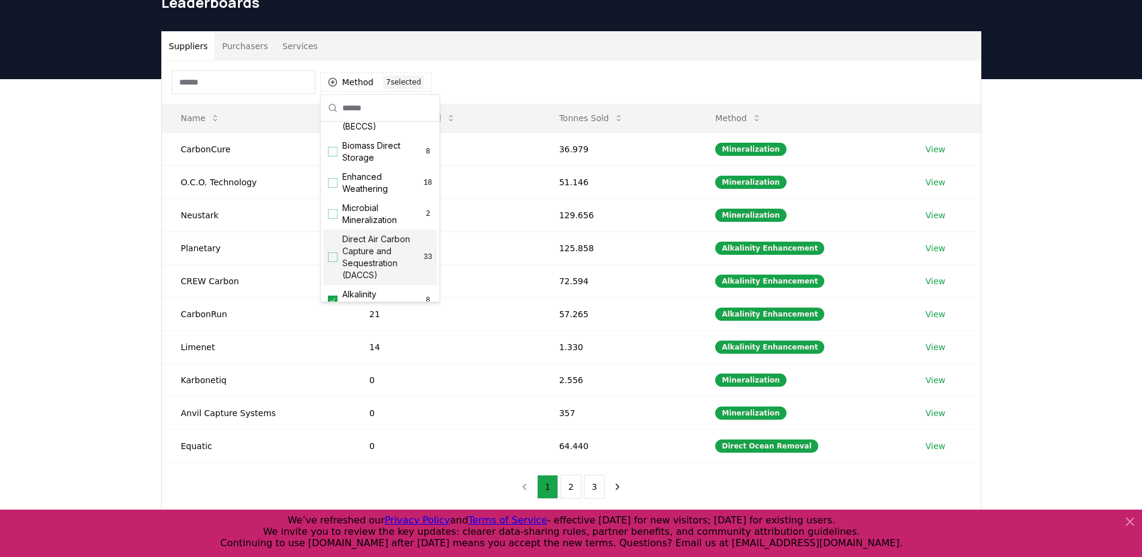
click at [993, 191] on div "Suppliers Purchasers Services Method 7 7 selected Name Tonnes Delivered Tonnes …" at bounding box center [571, 319] width 1142 height 480
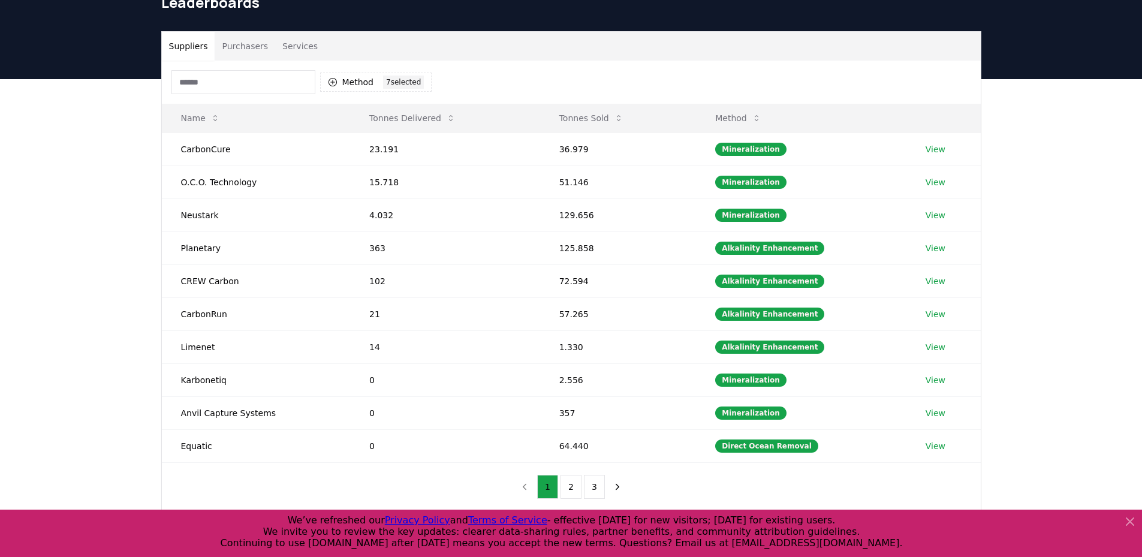
click at [259, 44] on button "Purchasers" at bounding box center [245, 46] width 61 height 29
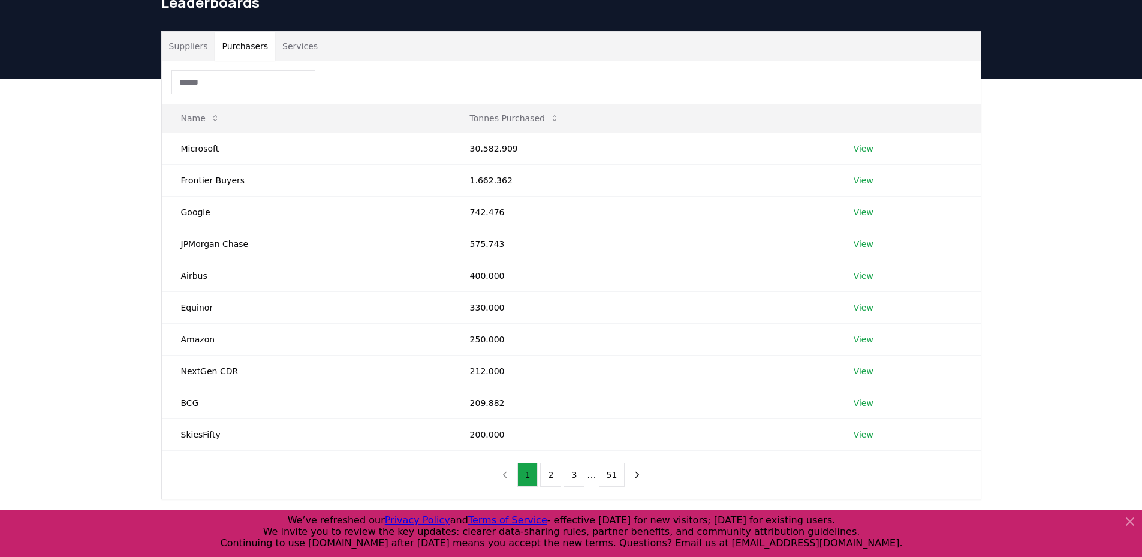
click at [209, 46] on button "Suppliers" at bounding box center [188, 46] width 53 height 29
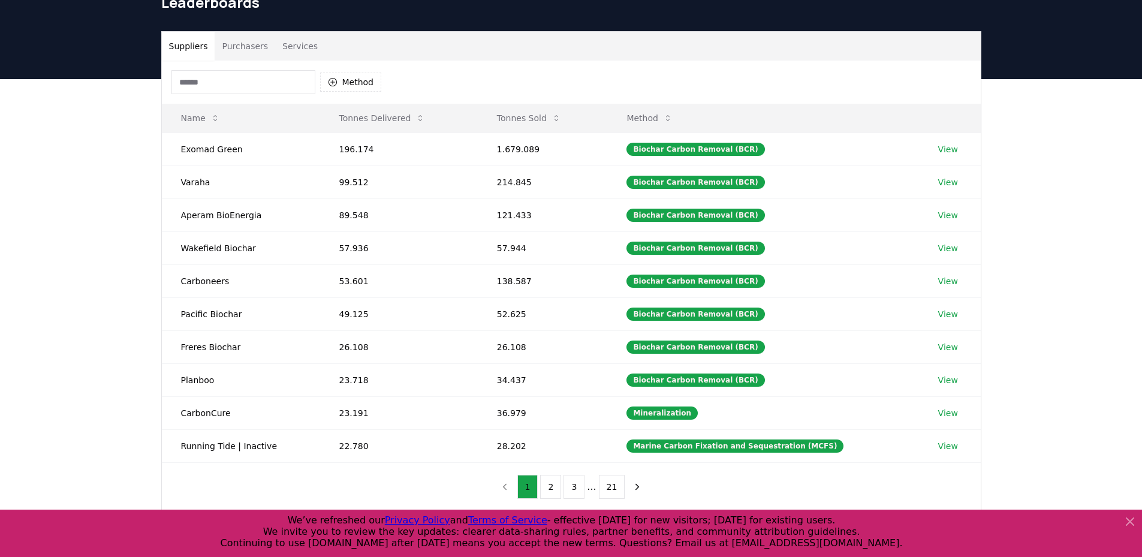
click at [288, 38] on button "Services" at bounding box center [300, 46] width 50 height 29
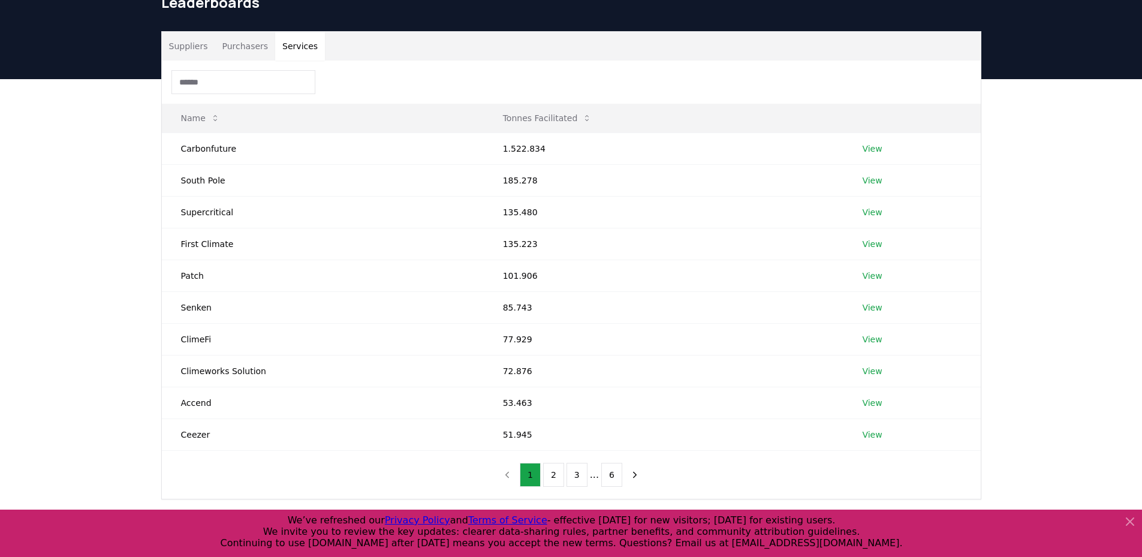
click at [236, 44] on button "Purchasers" at bounding box center [245, 46] width 61 height 29
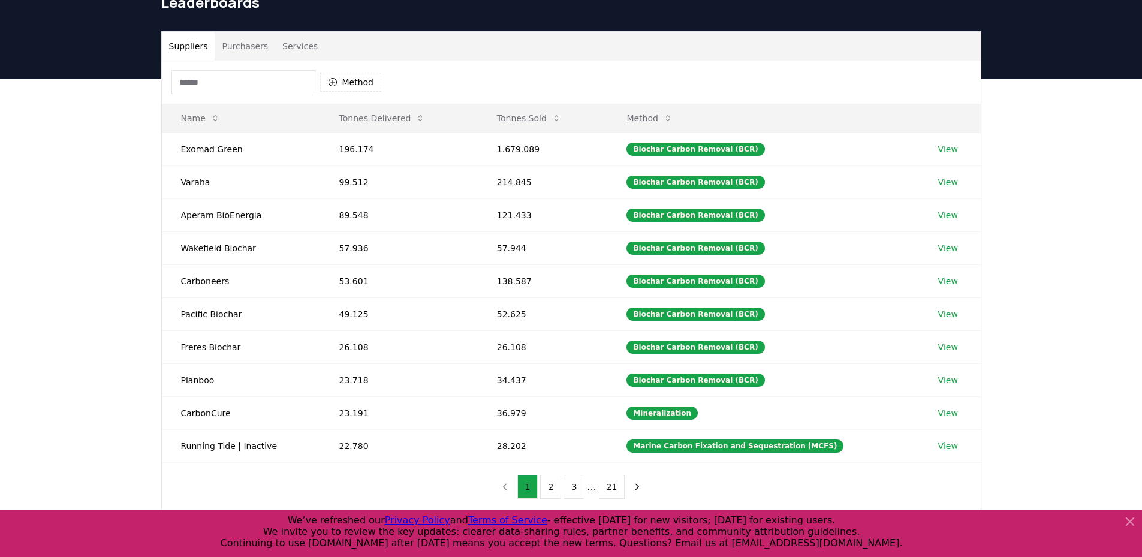
drag, startPoint x: 194, startPoint y: 46, endPoint x: 277, endPoint y: 43, distance: 83.4
click at [196, 46] on button "Suppliers" at bounding box center [188, 46] width 53 height 29
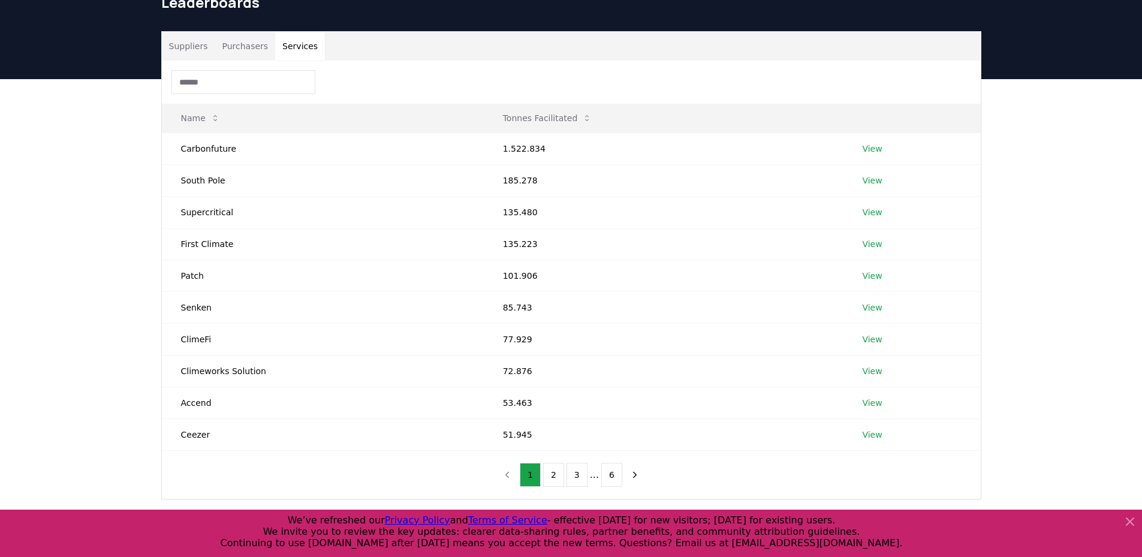
click at [285, 43] on button "Services" at bounding box center [300, 46] width 50 height 29
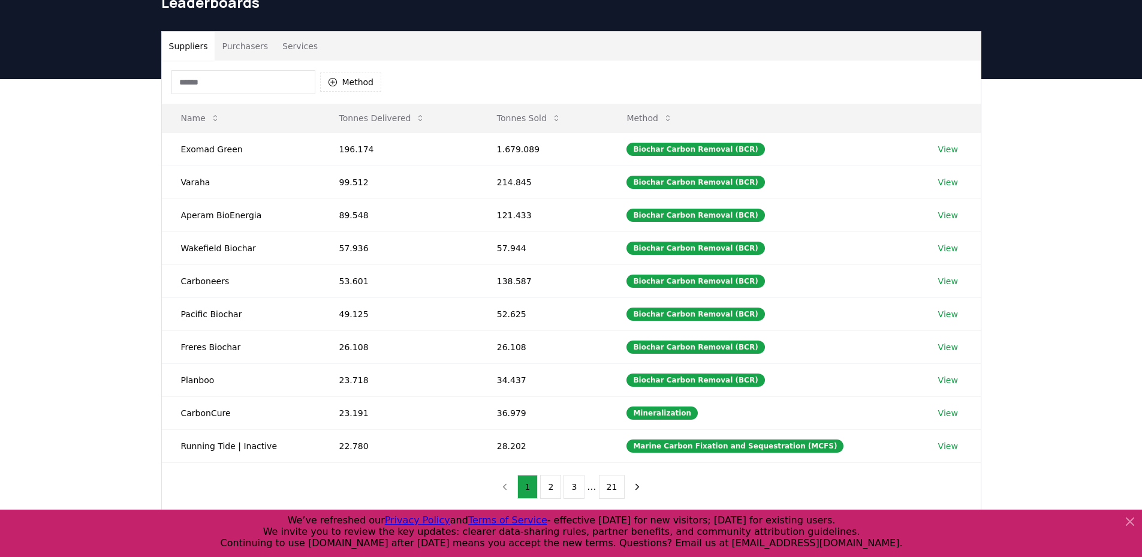
click at [197, 51] on button "Suppliers" at bounding box center [188, 46] width 53 height 29
click at [209, 73] on input at bounding box center [243, 82] width 144 height 24
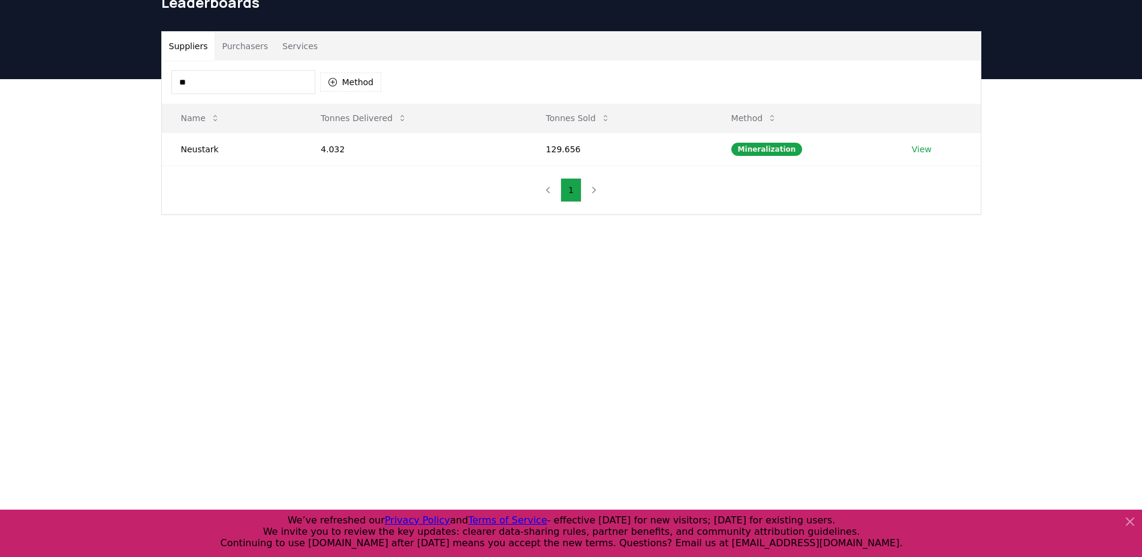
type input "*"
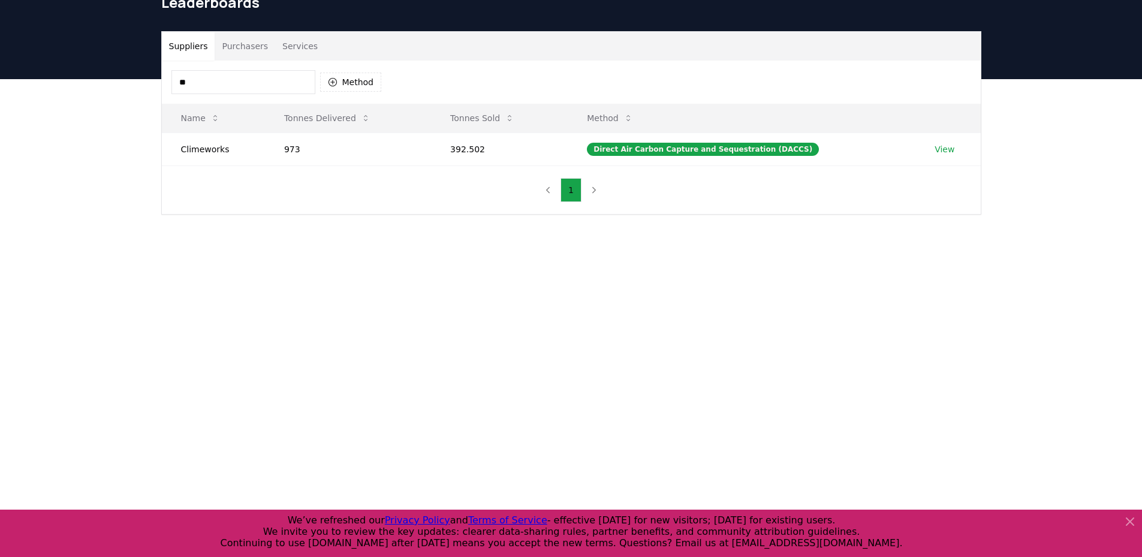
type input "*"
